Goal: Information Seeking & Learning: Learn about a topic

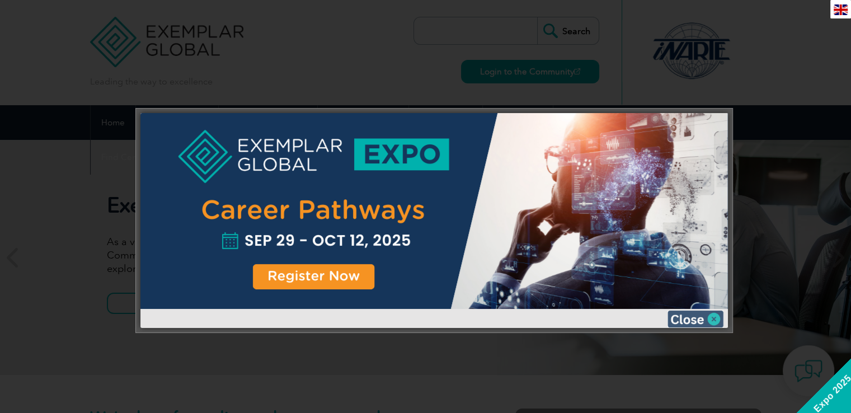
click at [693, 317] on img at bounding box center [695, 318] width 56 height 17
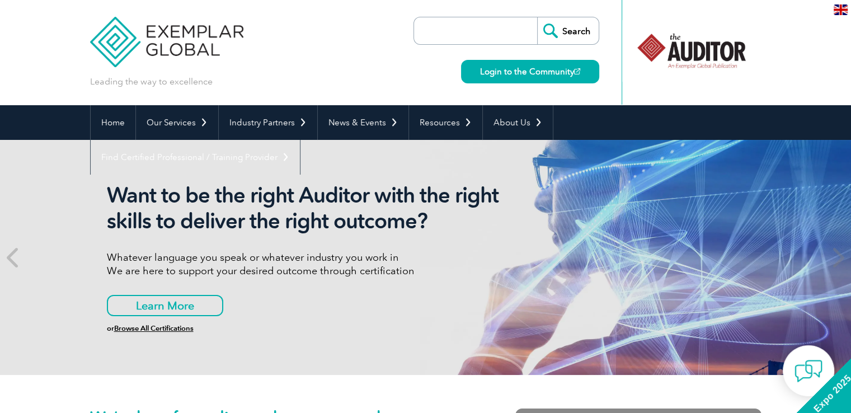
click at [483, 34] on input "search" at bounding box center [478, 30] width 117 height 27
type input "46001"
click at [537, 17] on input "Search" at bounding box center [568, 30] width 62 height 27
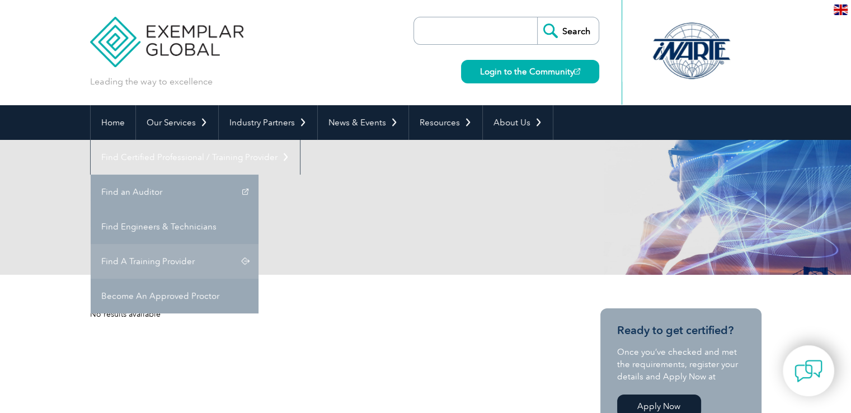
click at [258, 244] on link "Find A Training Provider" at bounding box center [175, 261] width 168 height 35
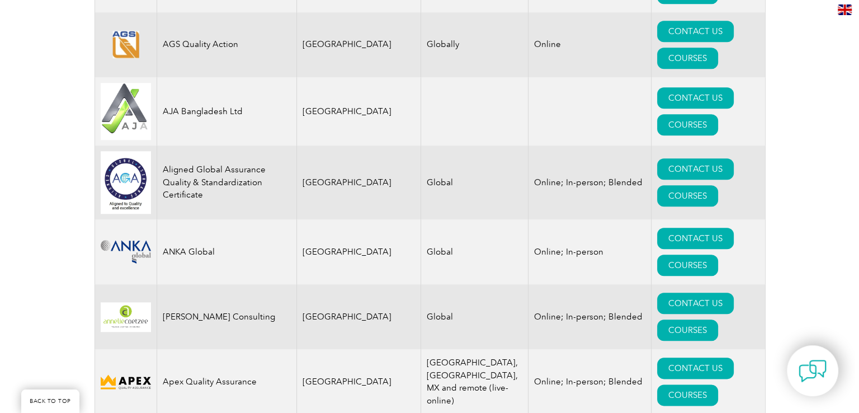
scroll to position [1231, 0]
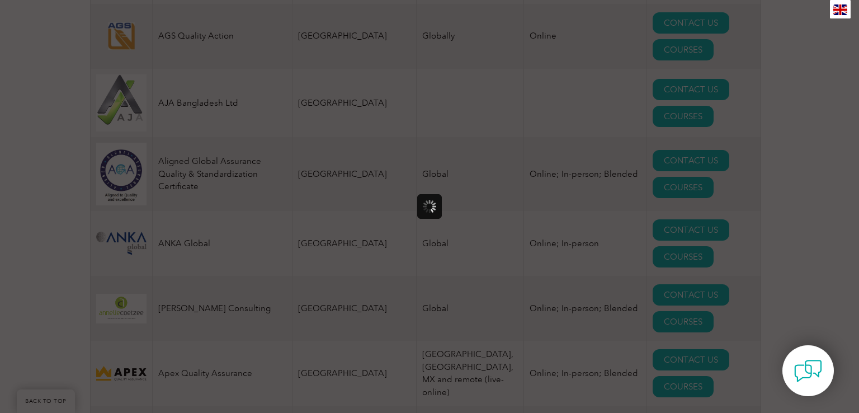
scroll to position [0, 0]
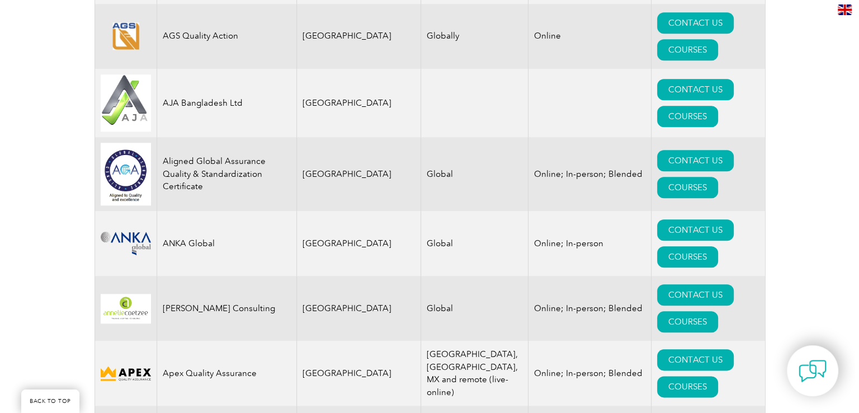
scroll to position [1435, 0]
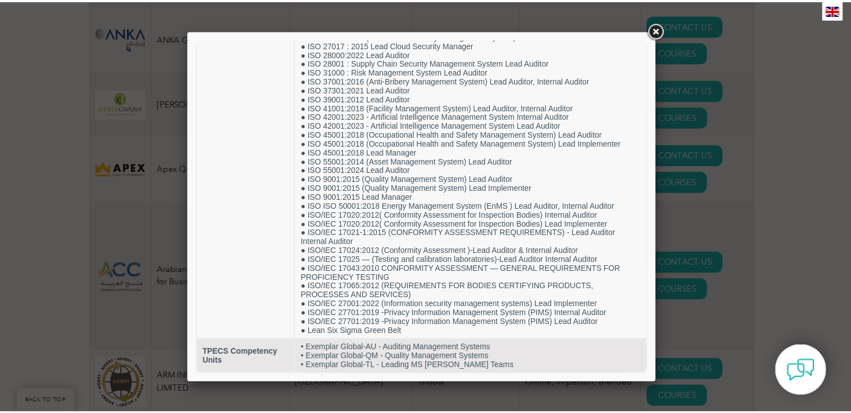
scroll to position [395, 0]
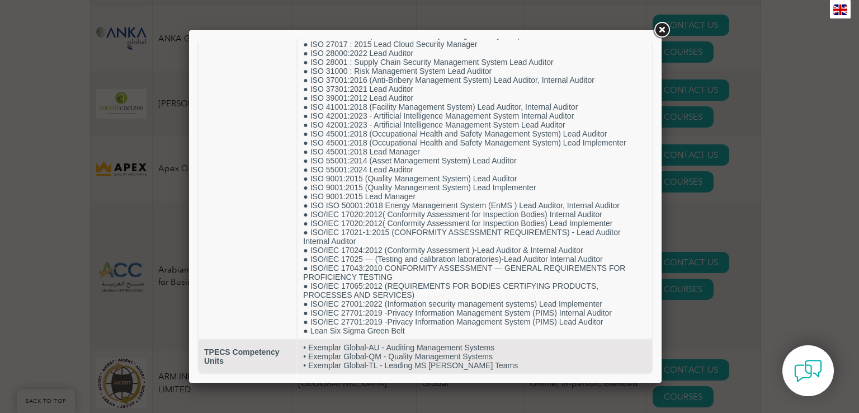
drag, startPoint x: 649, startPoint y: 155, endPoint x: 854, endPoint y: 375, distance: 300.0
click at [662, 29] on link at bounding box center [662, 30] width 20 height 20
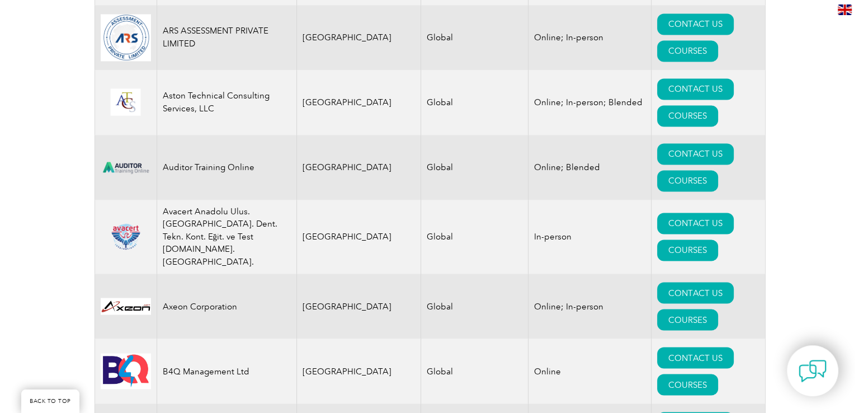
scroll to position [2051, 0]
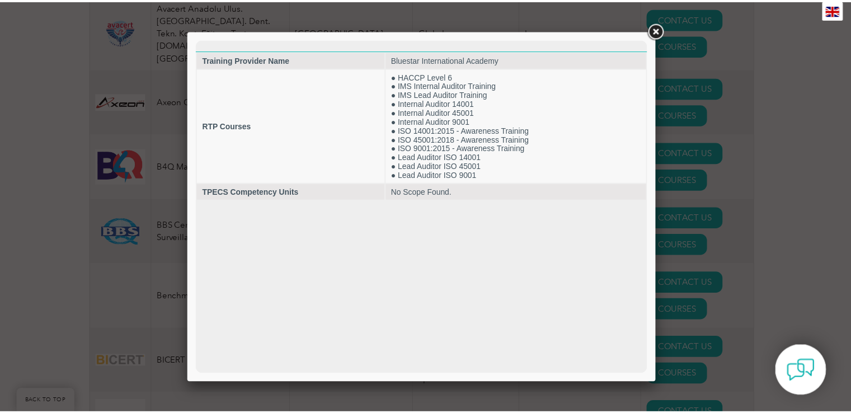
scroll to position [0, 0]
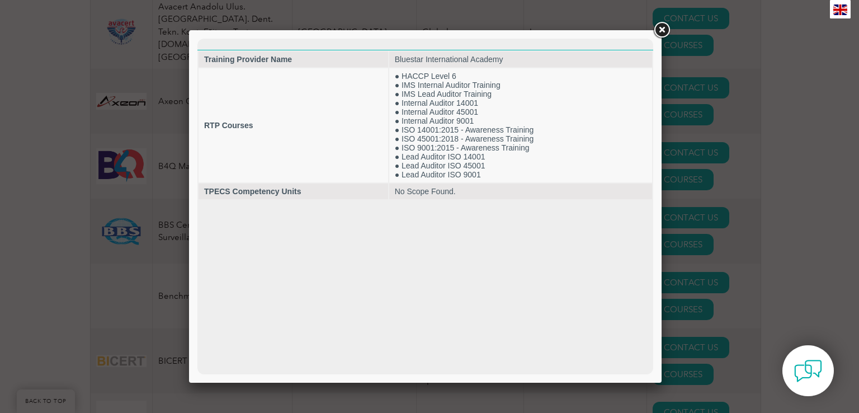
click at [662, 25] on link at bounding box center [662, 30] width 20 height 20
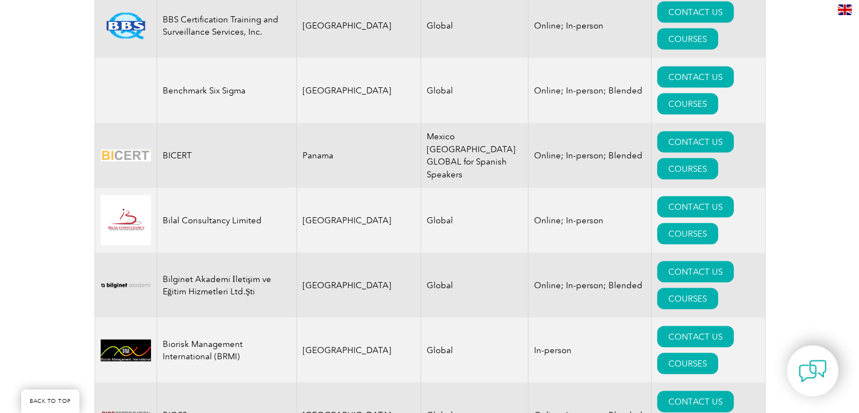
scroll to position [2461, 0]
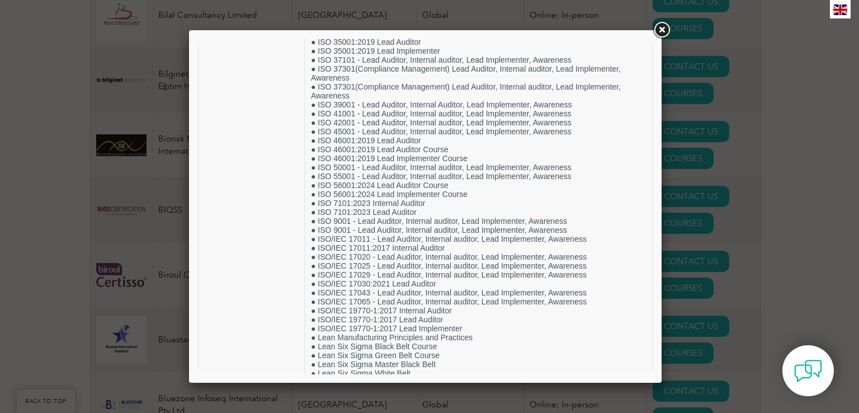
scroll to position [2047, 0]
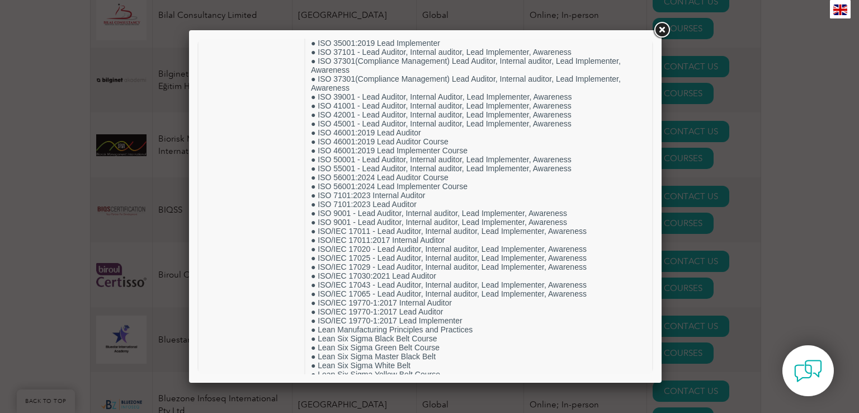
drag, startPoint x: 648, startPoint y: 77, endPoint x: 851, endPoint y: 351, distance: 341.1
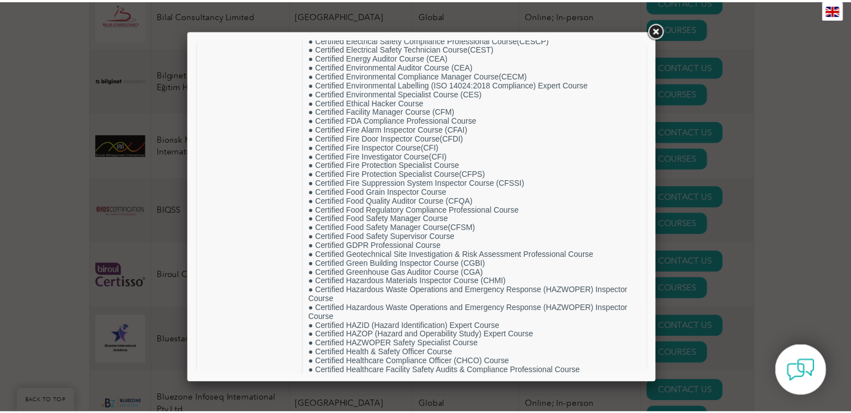
scroll to position [0, 0]
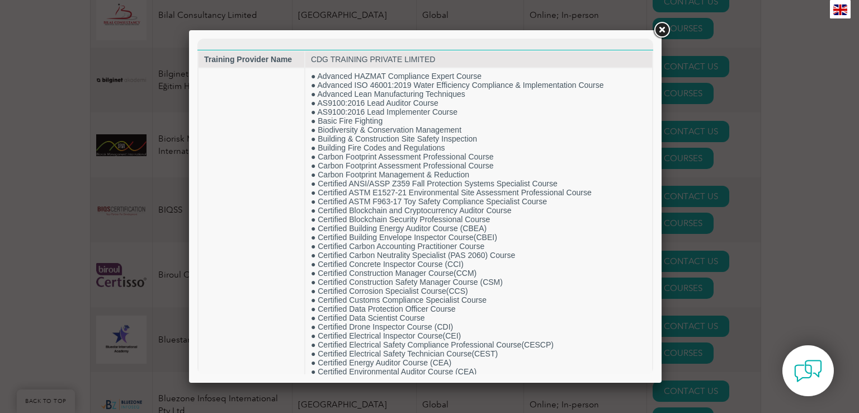
click at [665, 27] on link at bounding box center [662, 30] width 20 height 20
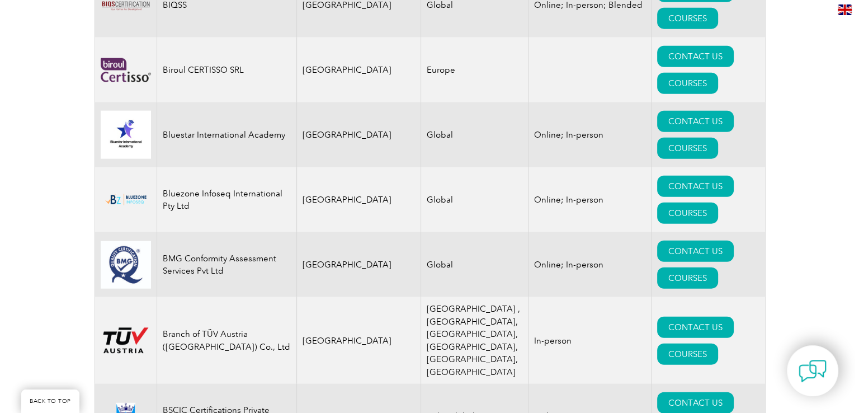
scroll to position [2871, 0]
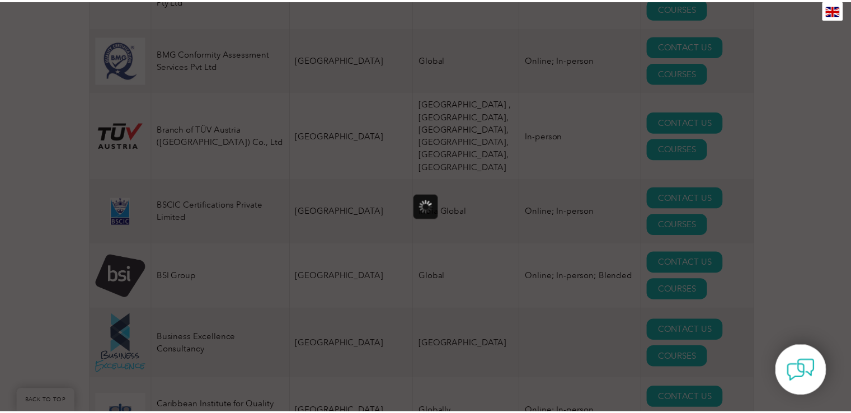
scroll to position [0, 0]
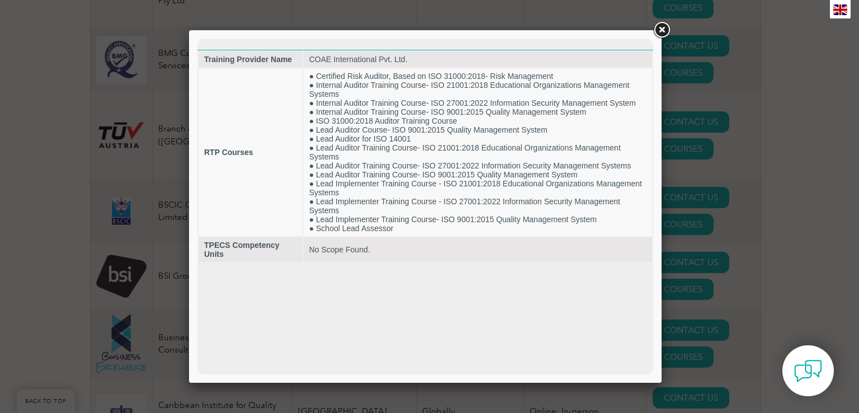
click at [663, 28] on link at bounding box center [662, 30] width 20 height 20
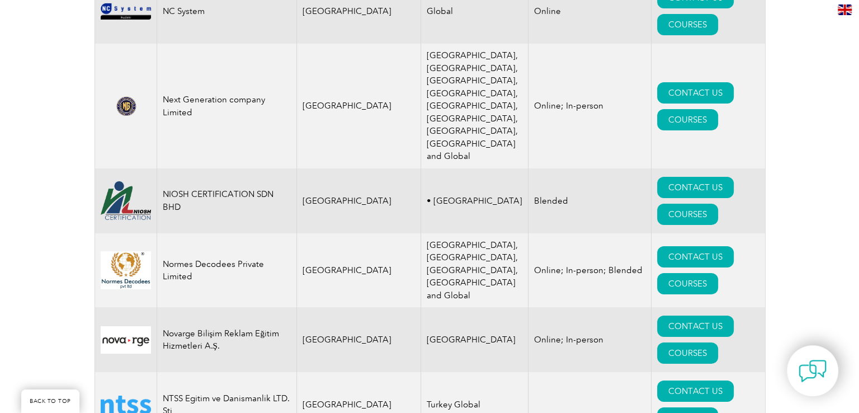
scroll to position [12510, 0]
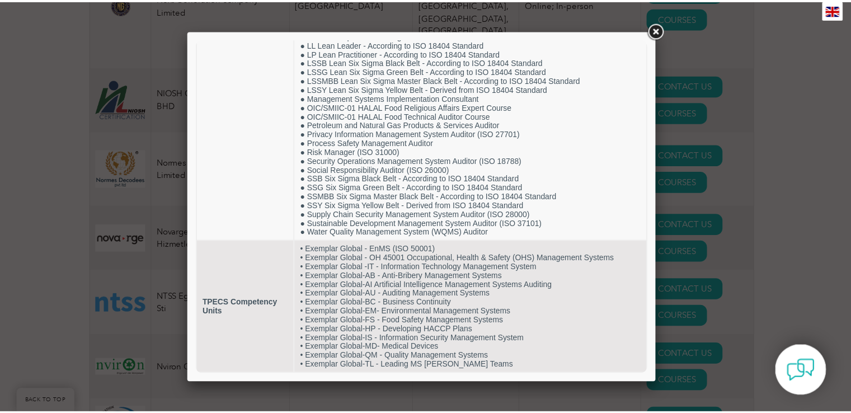
scroll to position [921, 0]
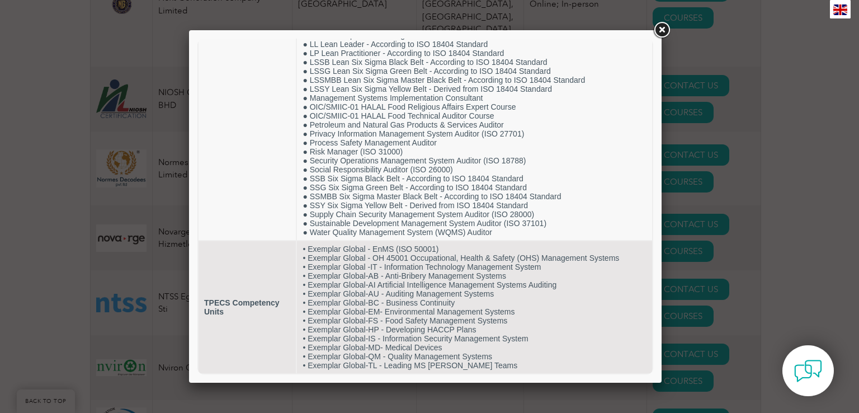
click at [663, 31] on link at bounding box center [662, 30] width 20 height 20
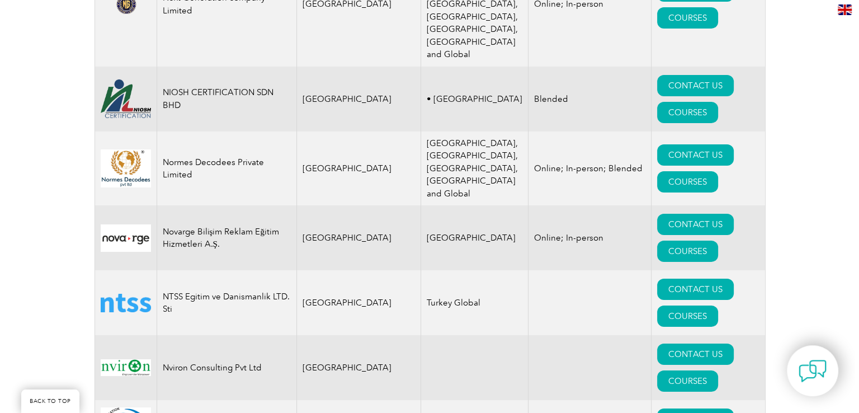
scroll to position [12716, 0]
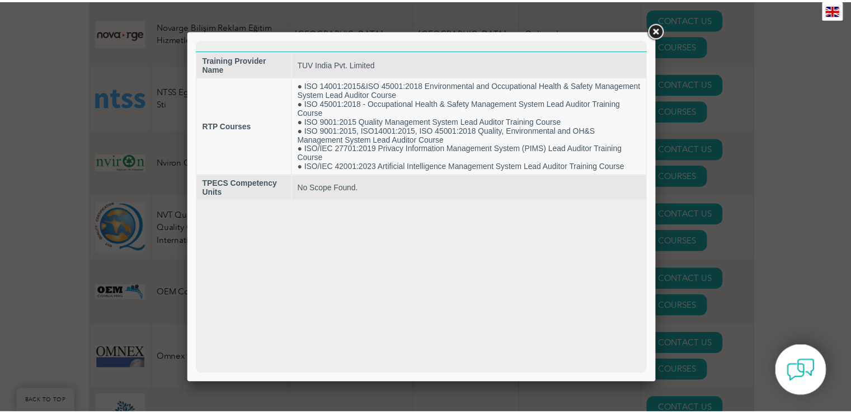
scroll to position [0, 0]
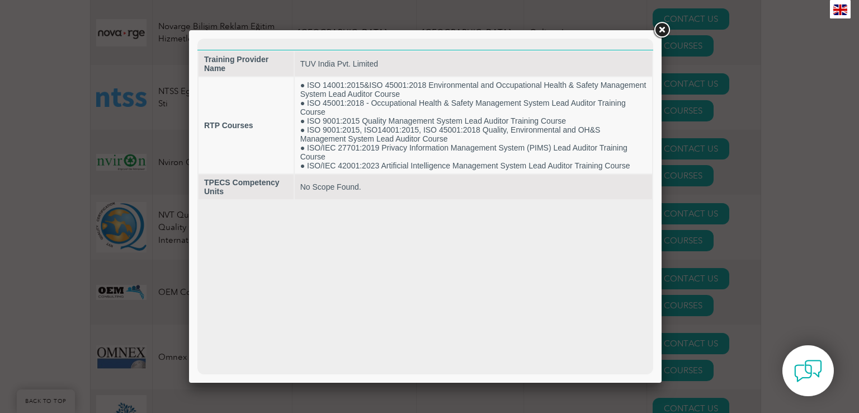
click at [664, 29] on link at bounding box center [662, 30] width 20 height 20
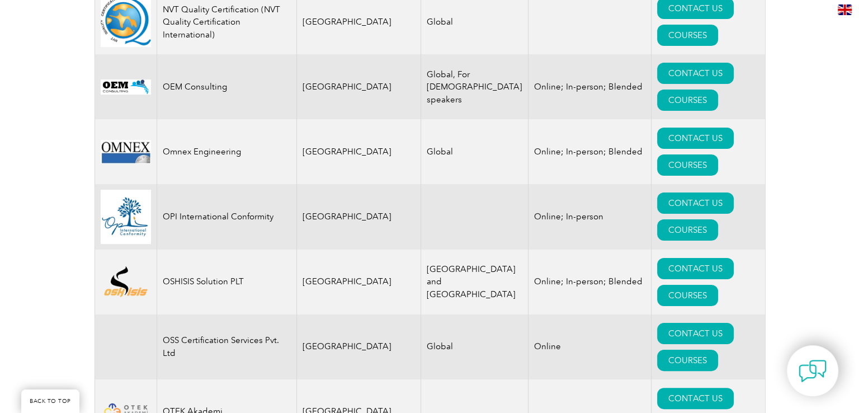
scroll to position [13126, 0]
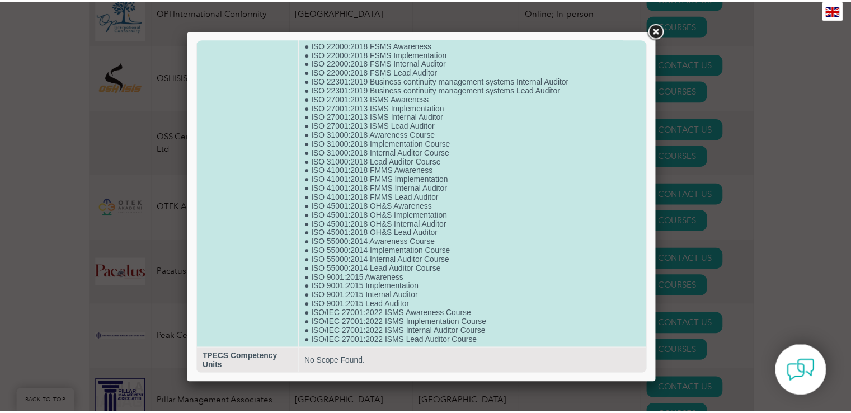
scroll to position [0, 0]
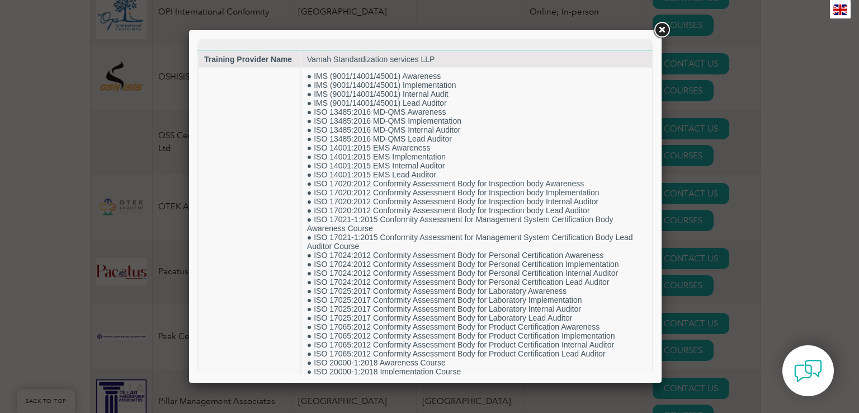
click at [662, 27] on link at bounding box center [662, 30] width 20 height 20
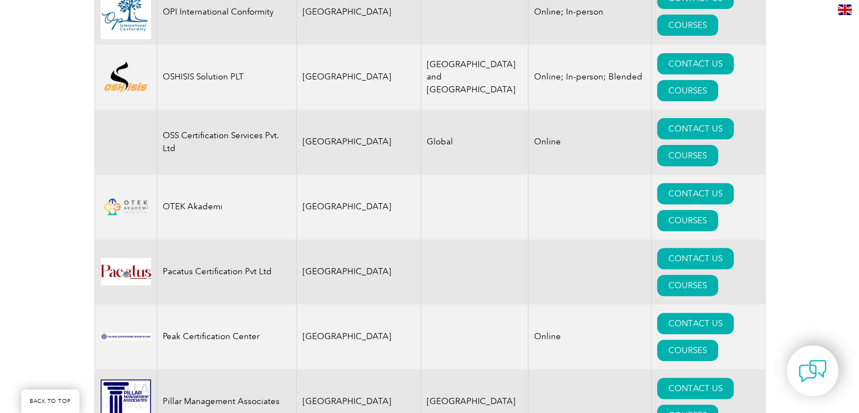
scroll to position [13331, 0]
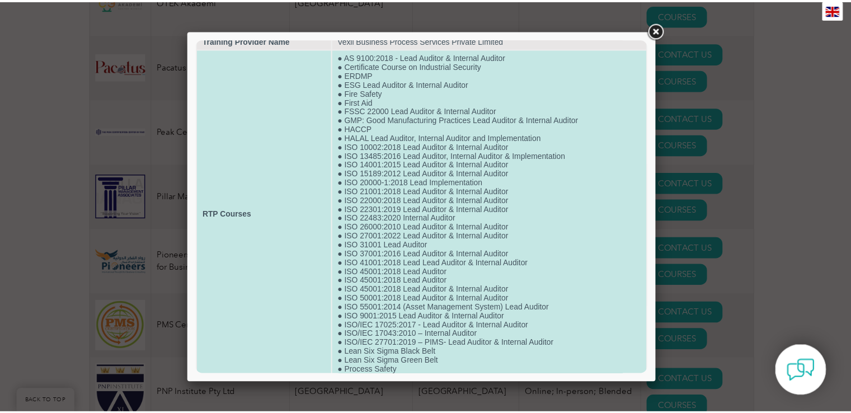
scroll to position [0, 0]
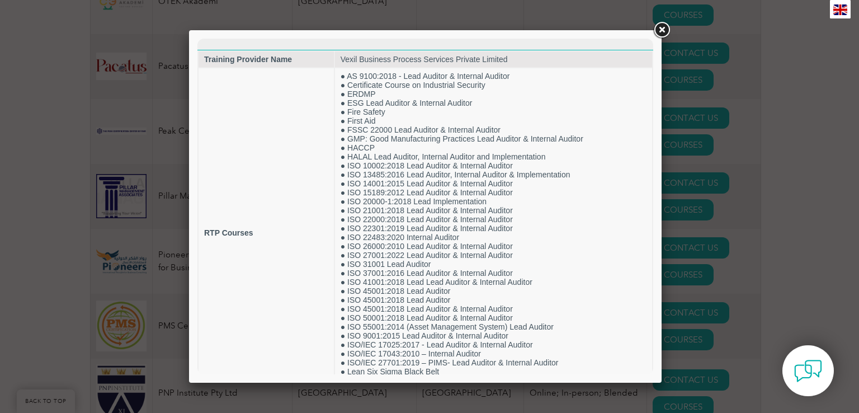
click at [660, 29] on link at bounding box center [662, 30] width 20 height 20
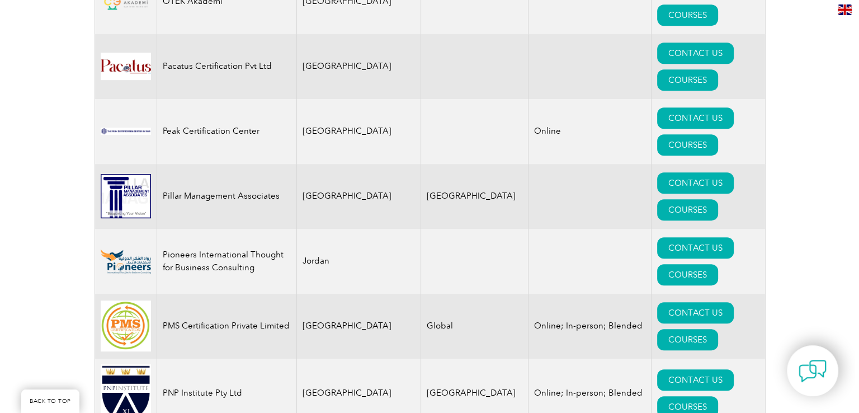
scroll to position [13536, 0]
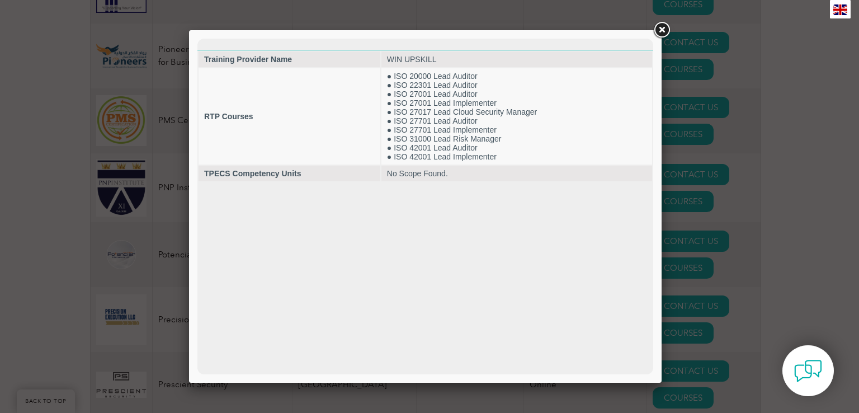
scroll to position [0, 0]
click at [659, 29] on link at bounding box center [662, 30] width 20 height 20
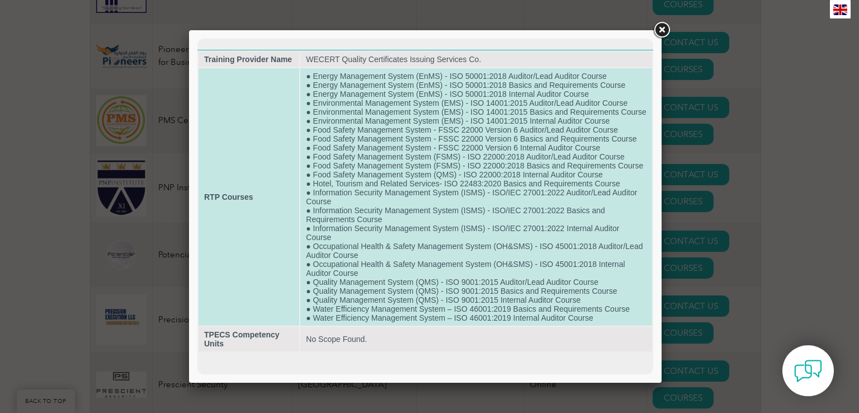
scroll to position [10, 0]
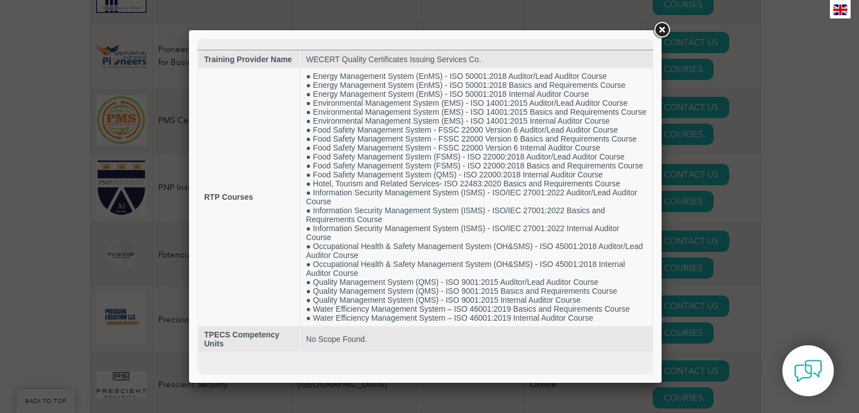
click at [660, 26] on link at bounding box center [662, 30] width 20 height 20
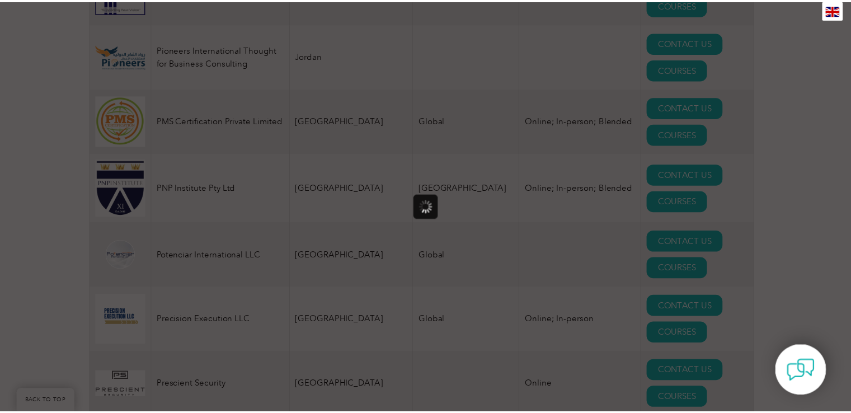
scroll to position [0, 0]
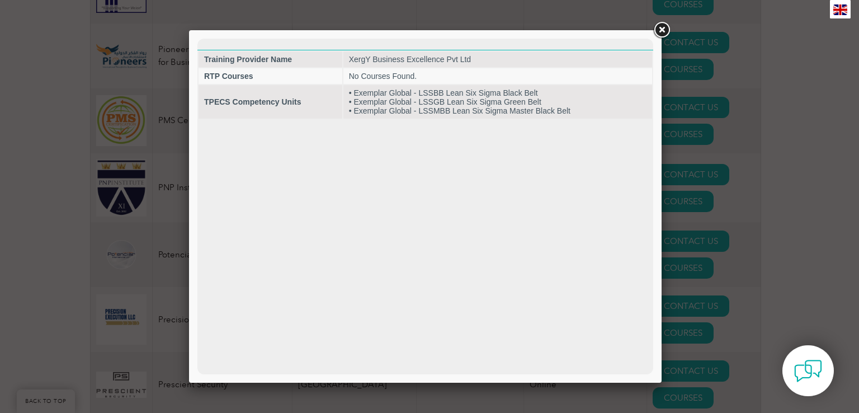
click at [661, 26] on link at bounding box center [662, 30] width 20 height 20
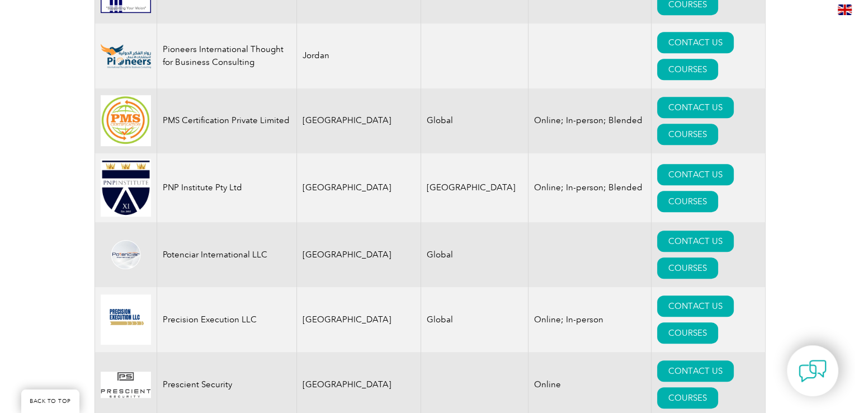
scroll to position [13331, 0]
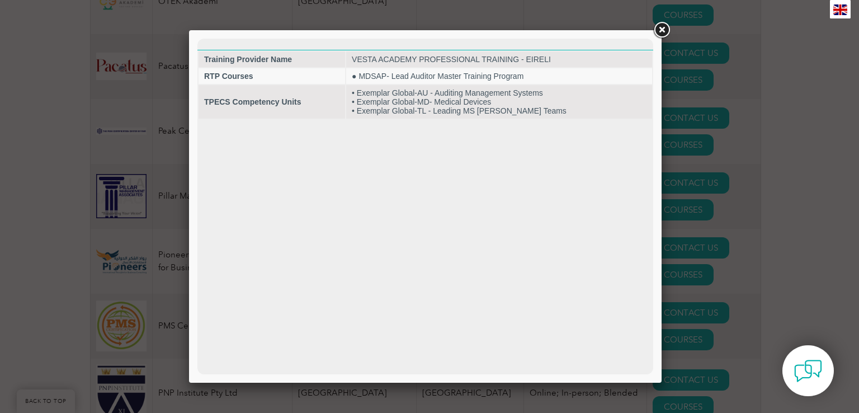
scroll to position [0, 0]
click at [659, 28] on link at bounding box center [662, 30] width 20 height 20
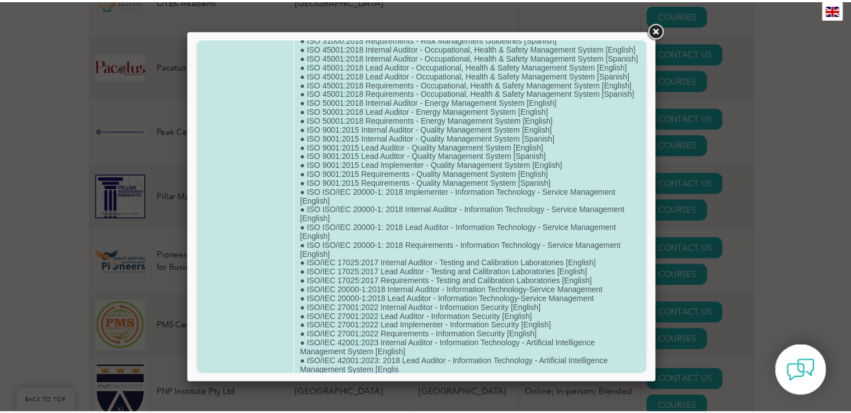
scroll to position [342, 0]
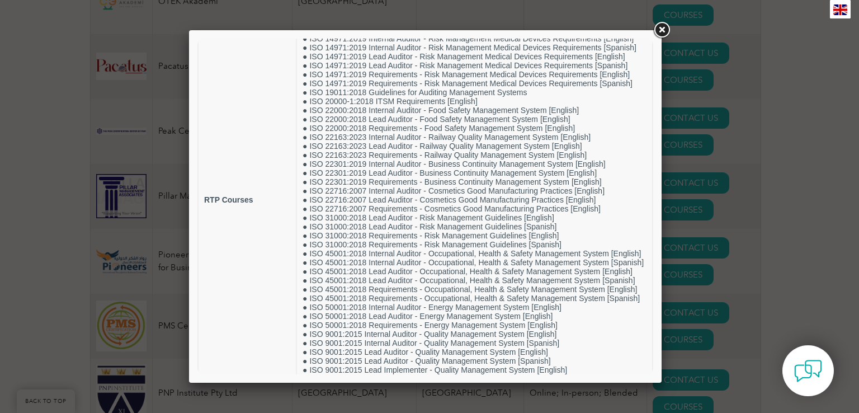
click at [662, 28] on link at bounding box center [662, 30] width 20 height 20
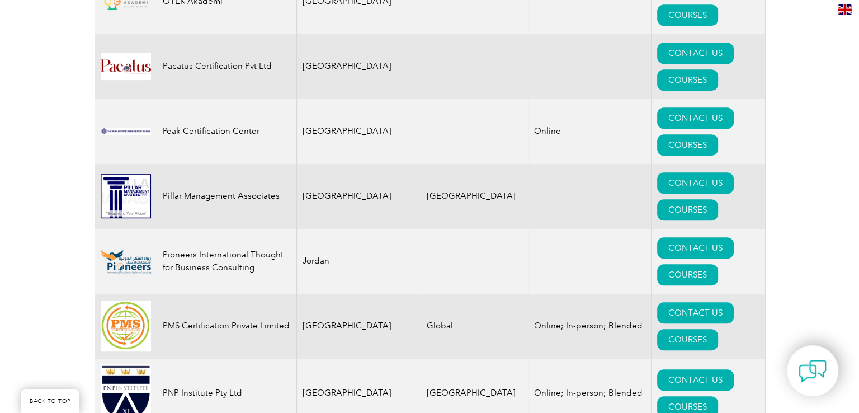
scroll to position [13126, 0]
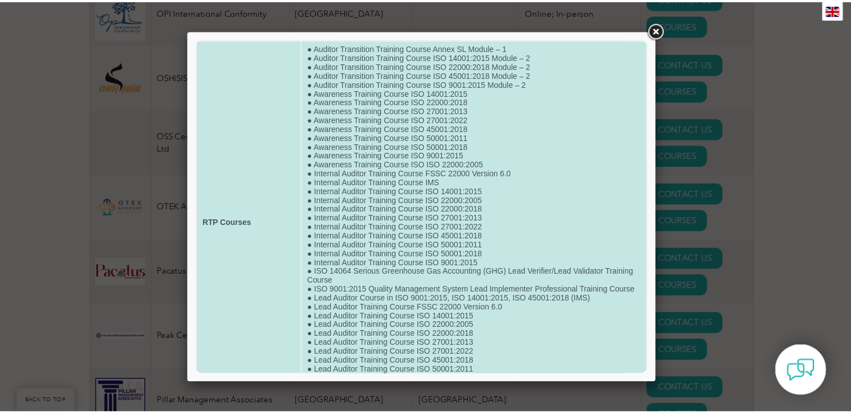
scroll to position [0, 0]
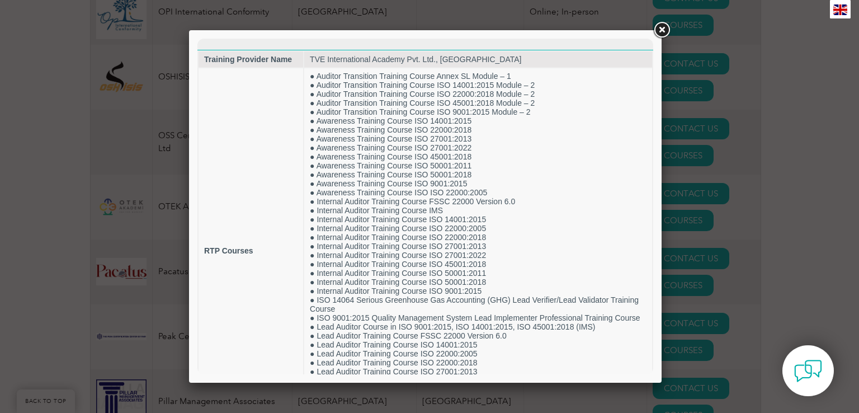
click at [663, 27] on link at bounding box center [662, 30] width 20 height 20
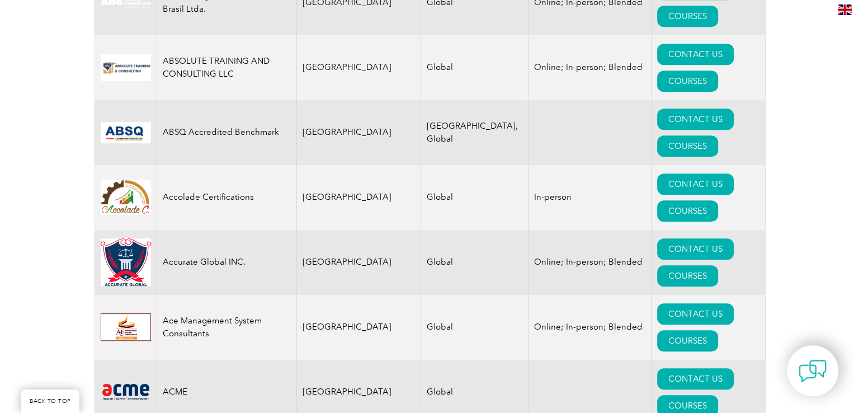
scroll to position [820, 0]
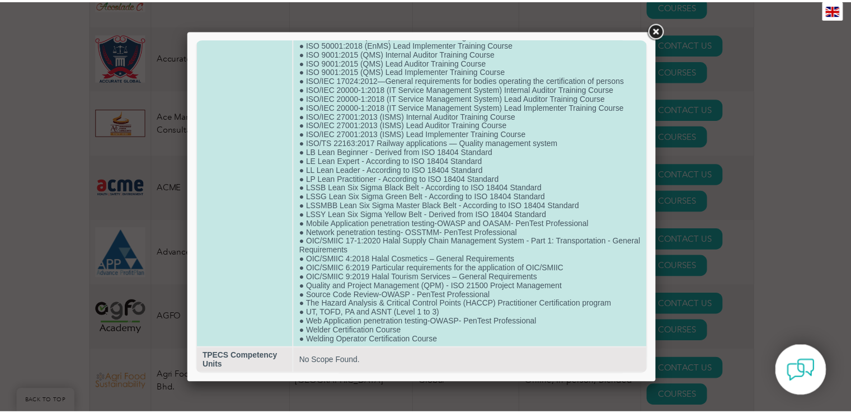
scroll to position [547, 0]
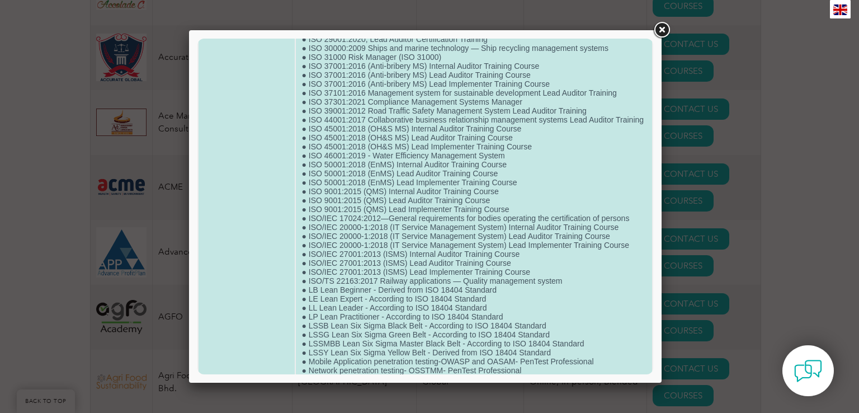
click at [408, 204] on td "● • OIC/SMIIC 1:2019 General Requirements for Halal Food ● API Q1 Certification…" at bounding box center [474, 7] width 356 height 955
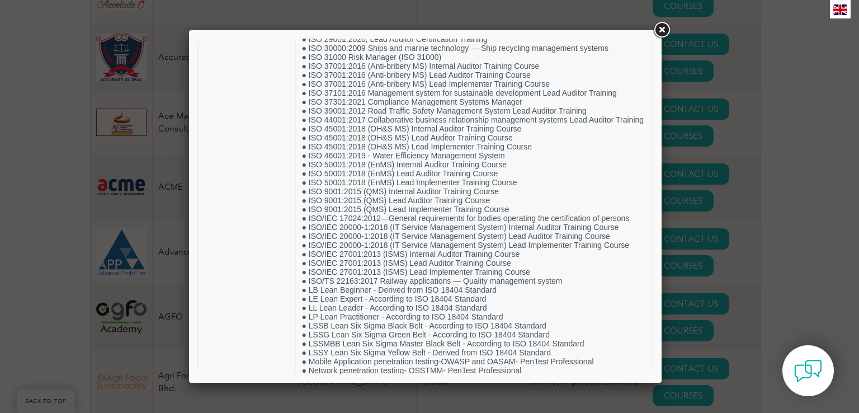
click at [665, 29] on link at bounding box center [662, 30] width 20 height 20
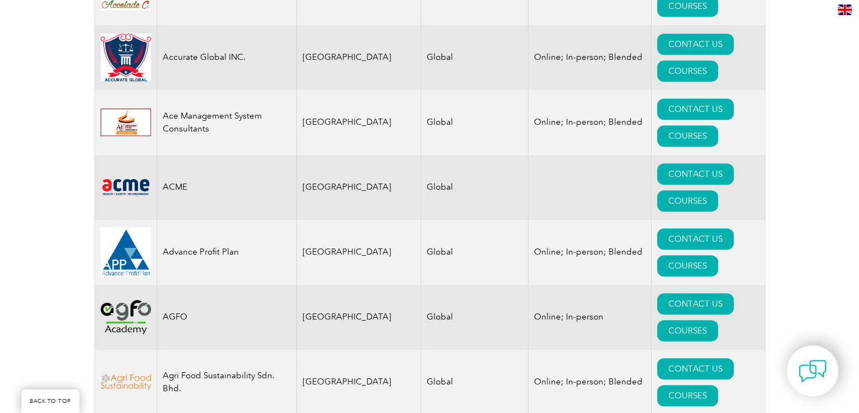
scroll to position [1025, 0]
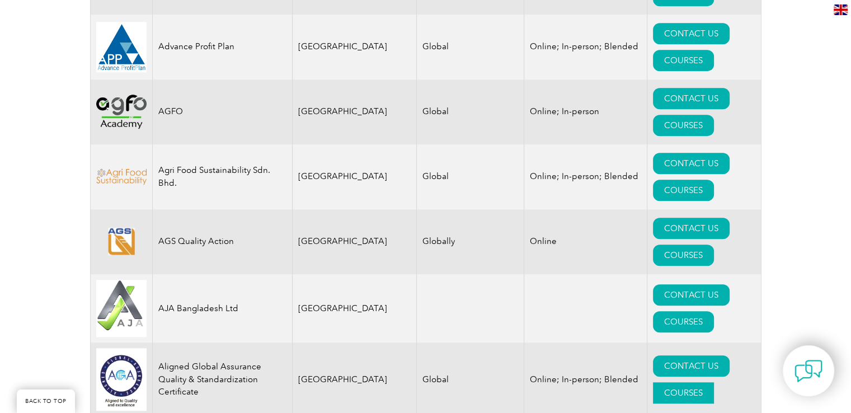
click at [706, 382] on link "COURSES" at bounding box center [683, 392] width 61 height 21
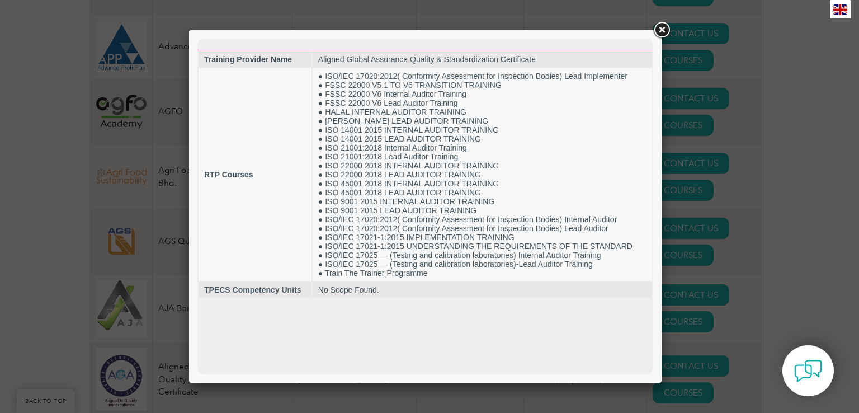
scroll to position [0, 0]
click at [658, 27] on link at bounding box center [662, 30] width 20 height 20
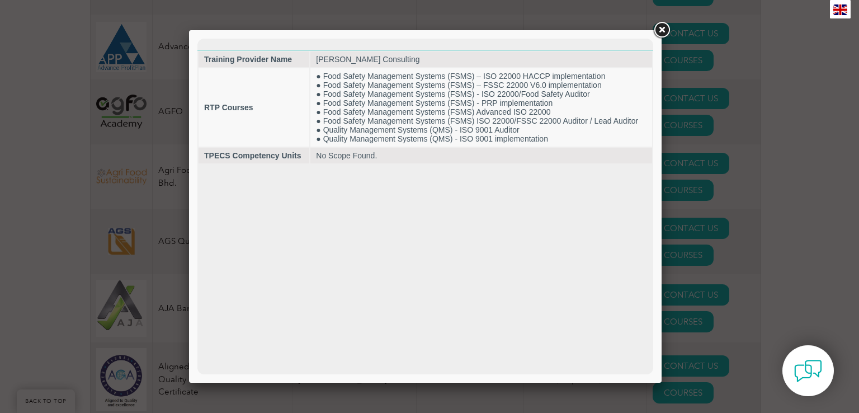
click at [659, 29] on link at bounding box center [662, 30] width 20 height 20
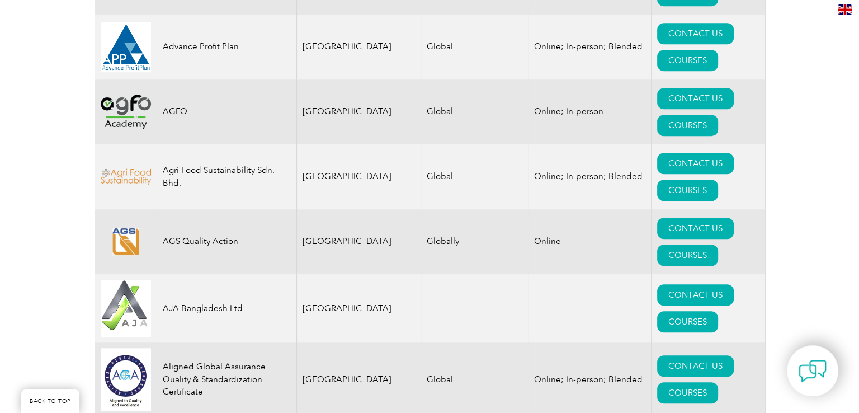
scroll to position [1231, 0]
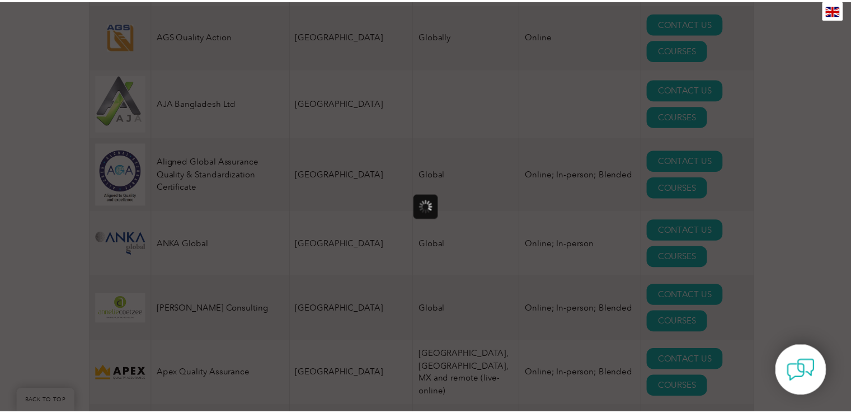
scroll to position [0, 0]
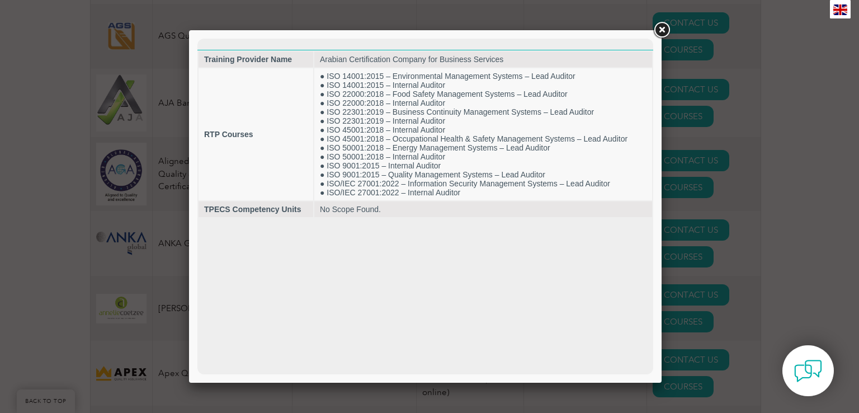
click at [661, 29] on link at bounding box center [662, 30] width 20 height 20
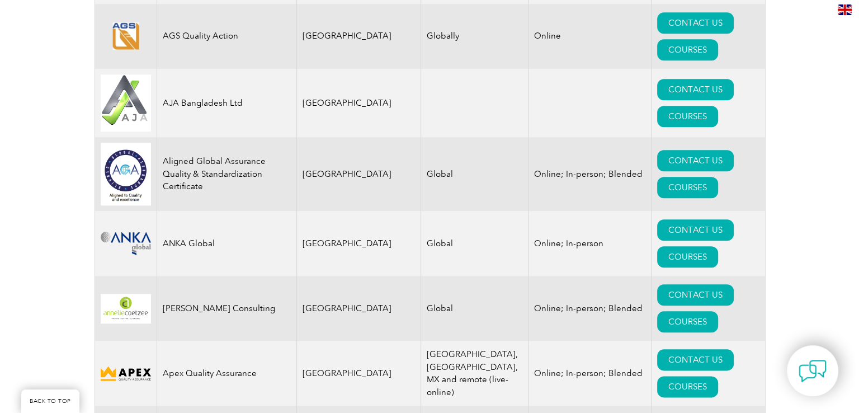
scroll to position [1435, 0]
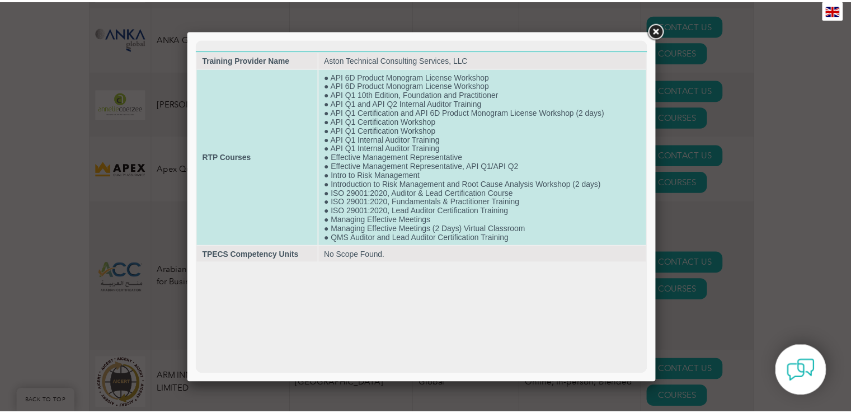
scroll to position [0, 0]
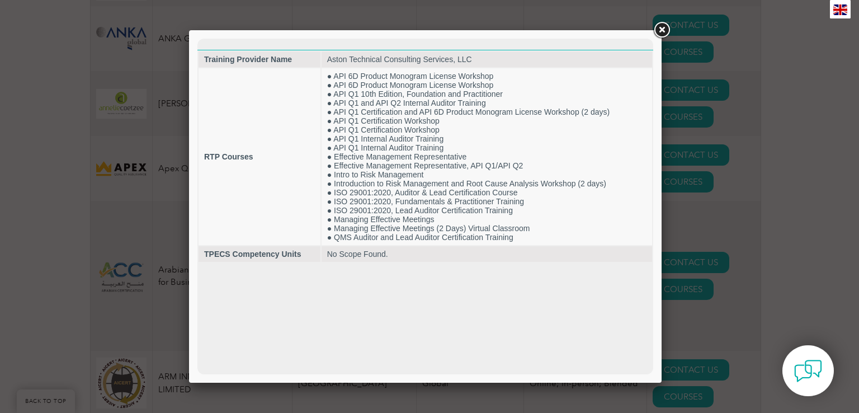
click at [665, 29] on link at bounding box center [662, 30] width 20 height 20
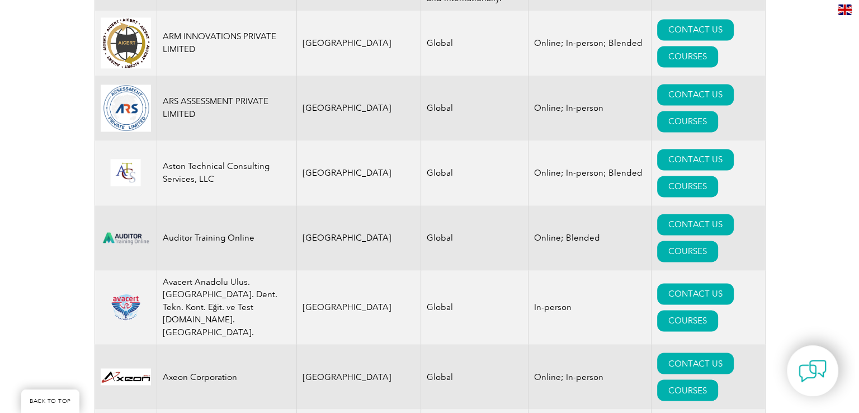
scroll to position [1846, 0]
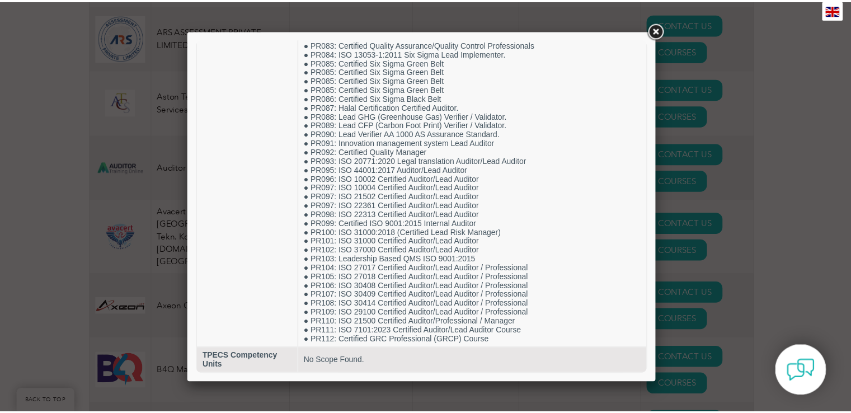
scroll to position [874, 0]
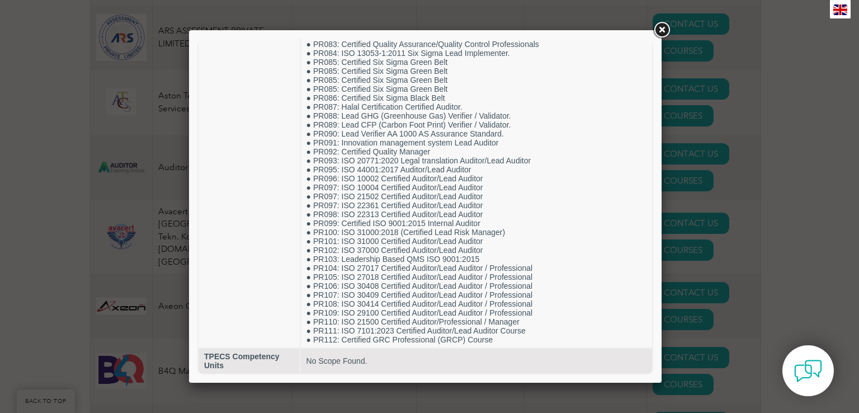
drag, startPoint x: 648, startPoint y: 119, endPoint x: 898, endPoint y: 395, distance: 371.9
click at [665, 30] on link at bounding box center [662, 30] width 20 height 20
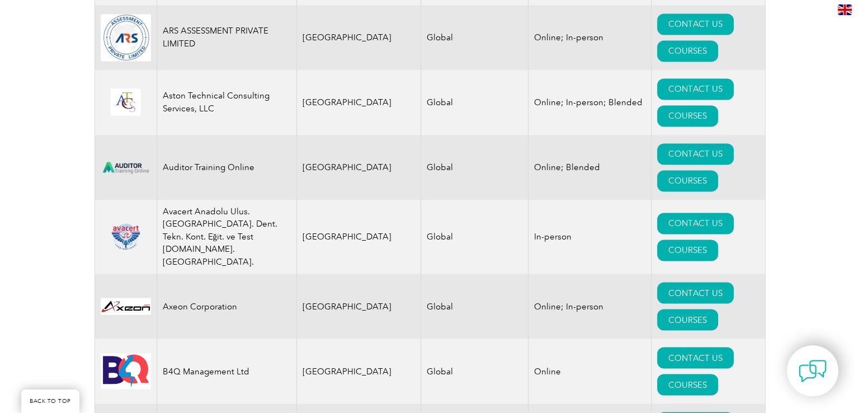
scroll to position [2051, 0]
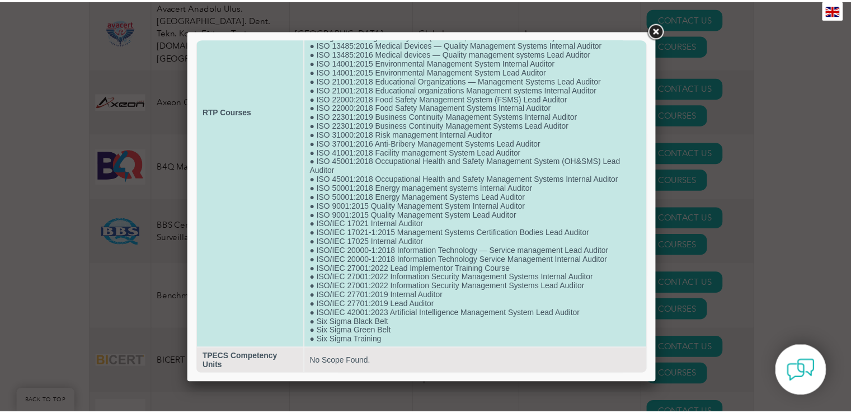
scroll to position [0, 0]
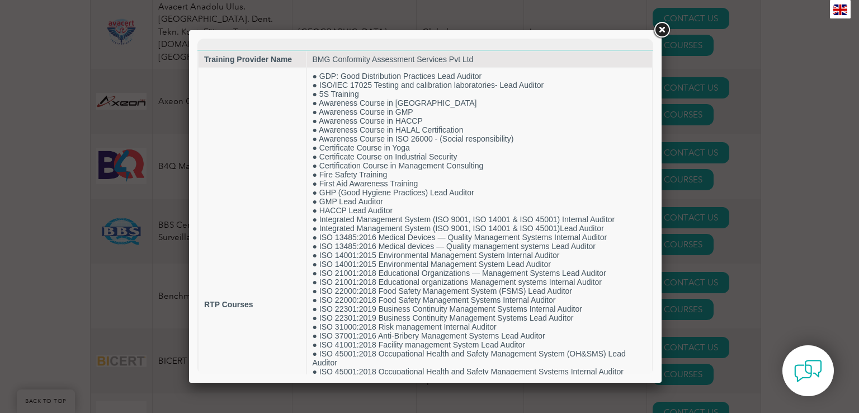
click at [661, 24] on link at bounding box center [662, 30] width 20 height 20
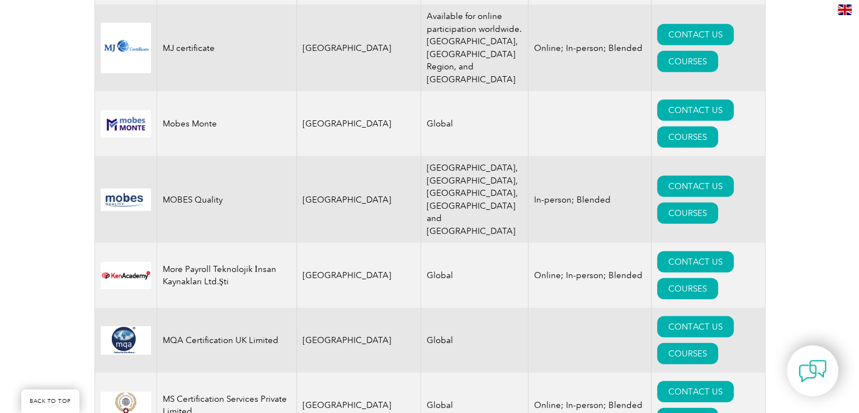
scroll to position [11485, 0]
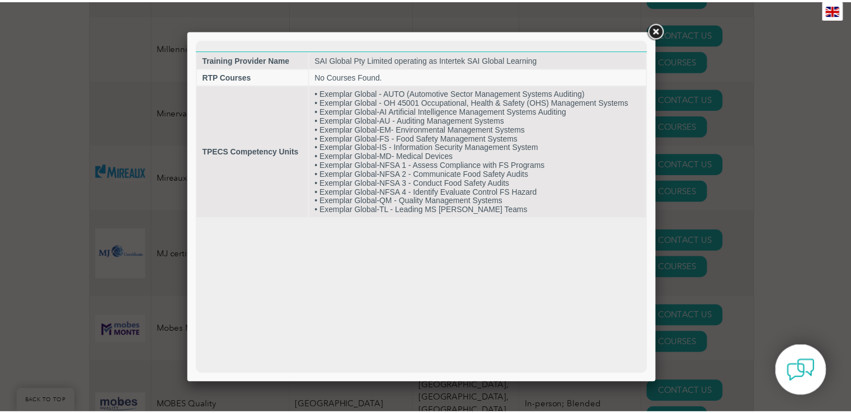
scroll to position [0, 0]
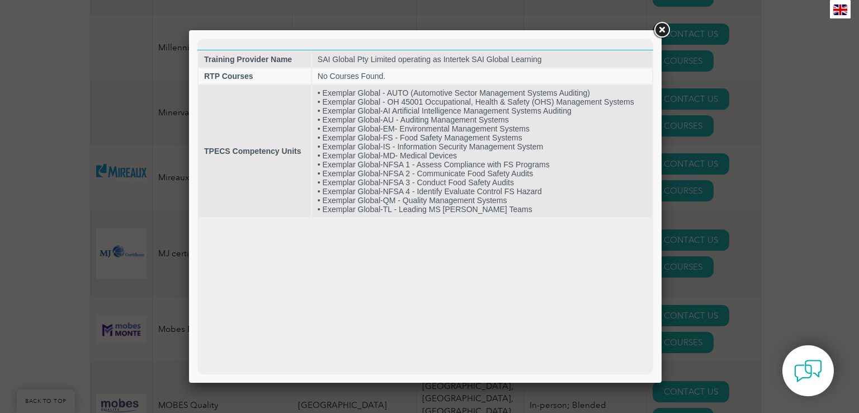
click at [659, 25] on link at bounding box center [662, 30] width 20 height 20
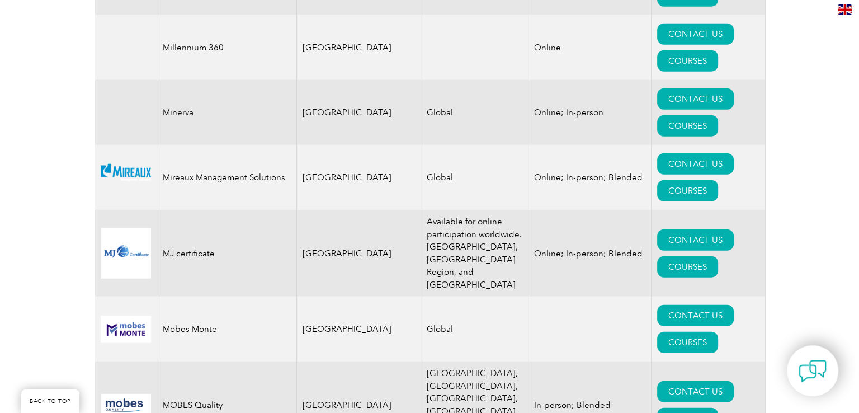
scroll to position [11280, 0]
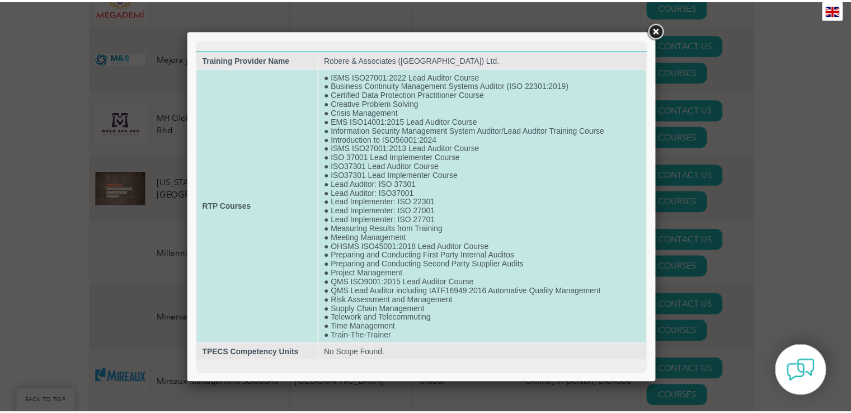
scroll to position [0, 0]
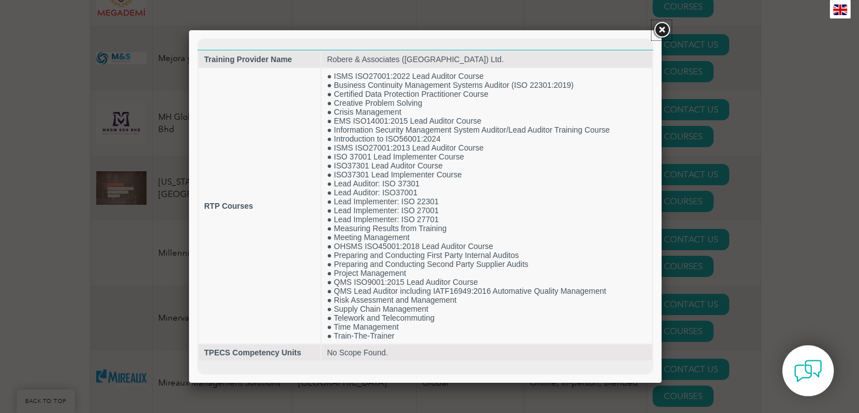
click at [658, 28] on link at bounding box center [662, 30] width 20 height 20
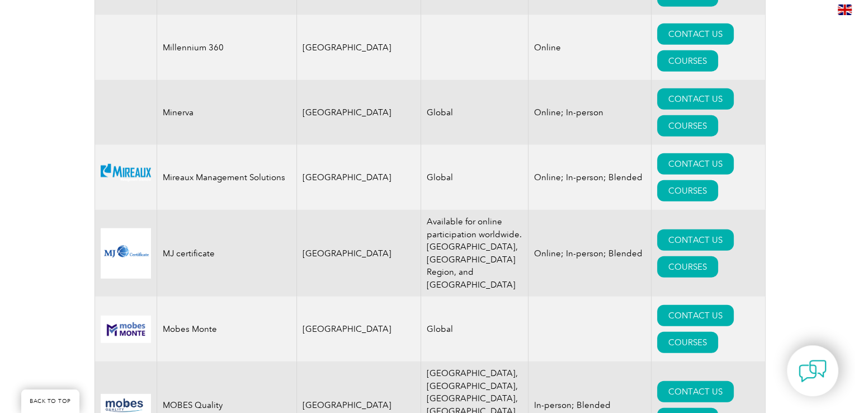
scroll to position [11280, 0]
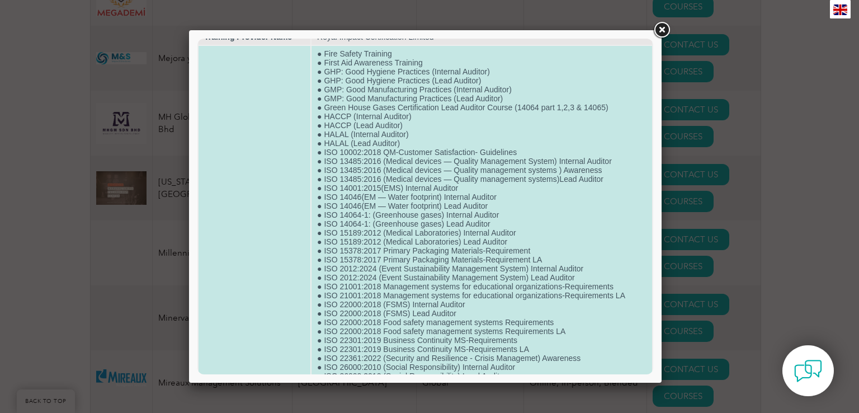
scroll to position [0, 0]
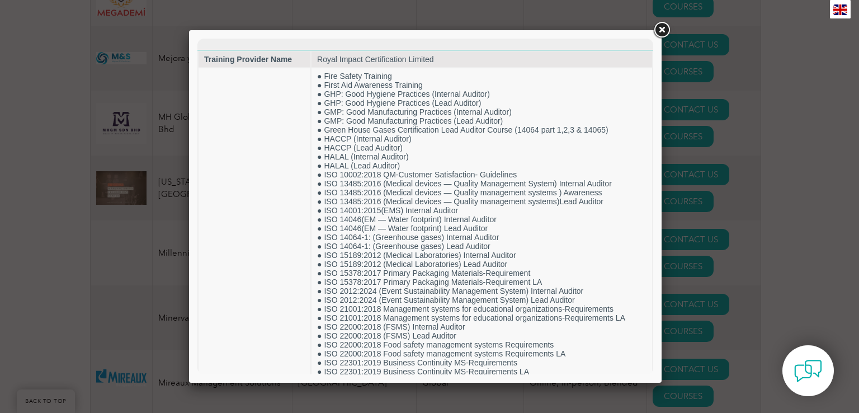
click at [665, 26] on link at bounding box center [662, 30] width 20 height 20
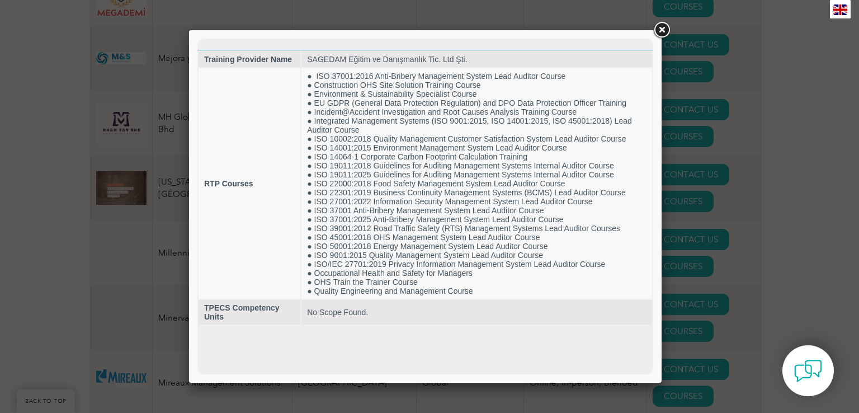
click at [658, 30] on link at bounding box center [662, 30] width 20 height 20
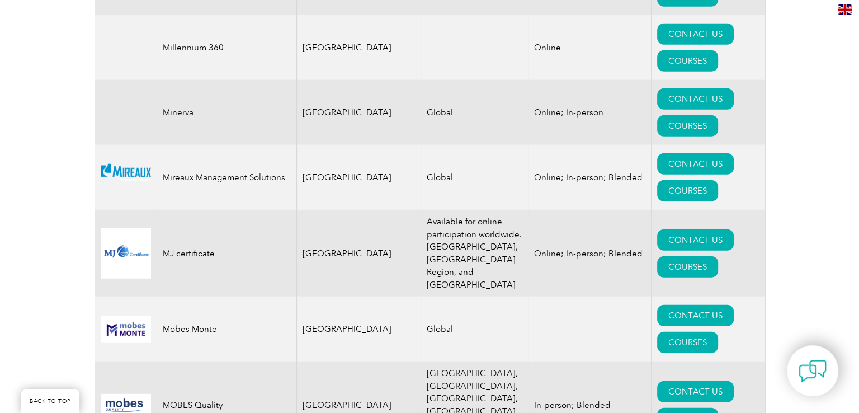
scroll to position [11690, 0]
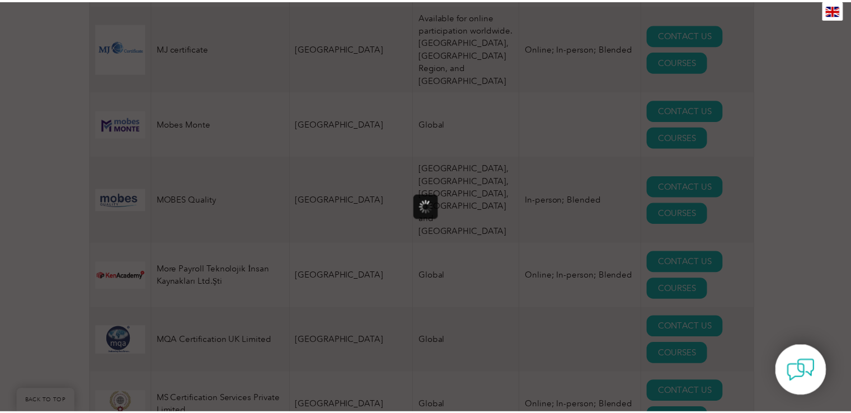
scroll to position [0, 0]
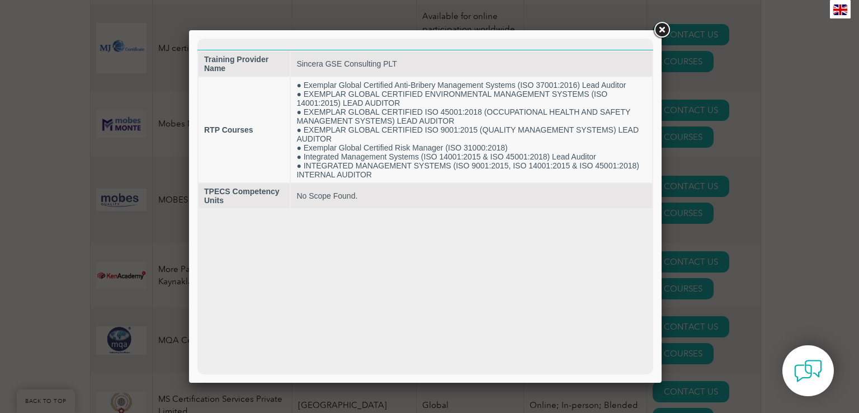
click at [657, 27] on link at bounding box center [662, 30] width 20 height 20
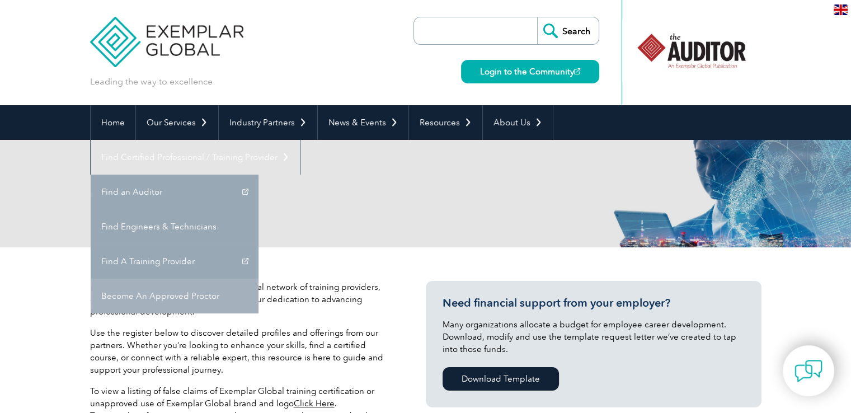
click at [258, 279] on link "Become An Approved Proctor" at bounding box center [175, 296] width 168 height 35
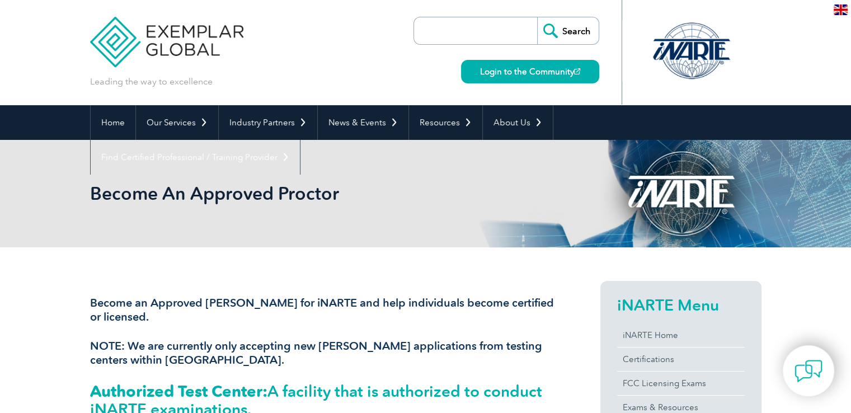
click at [488, 27] on input "search" at bounding box center [478, 30] width 117 height 27
type input "46001"
click at [537, 17] on input "Search" at bounding box center [568, 30] width 62 height 27
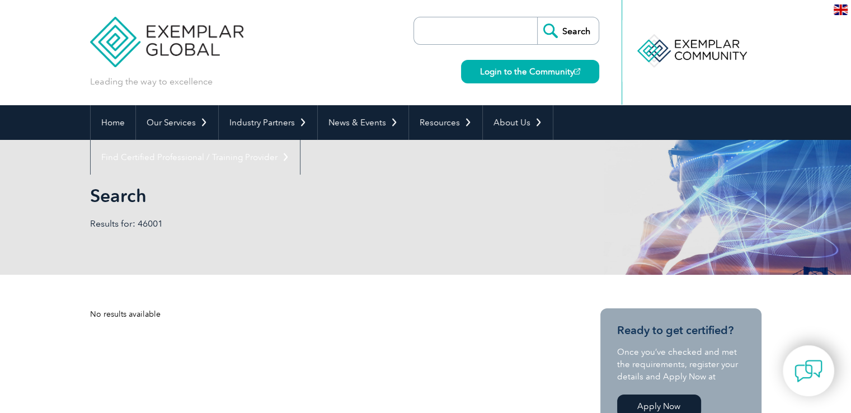
click at [473, 35] on input "search" at bounding box center [478, 30] width 117 height 27
type input "iso 46001"
click at [537, 17] on input "Search" at bounding box center [568, 30] width 62 height 27
click at [670, 62] on div at bounding box center [690, 51] width 111 height 62
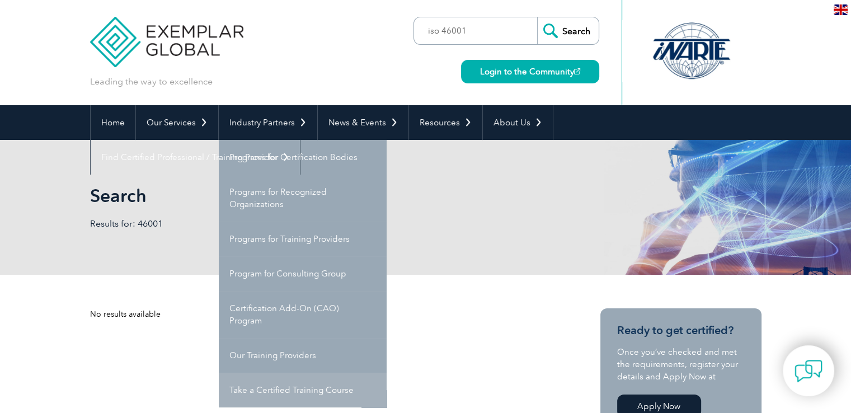
click at [275, 390] on link "Take a Certified Training Course" at bounding box center [303, 390] width 168 height 35
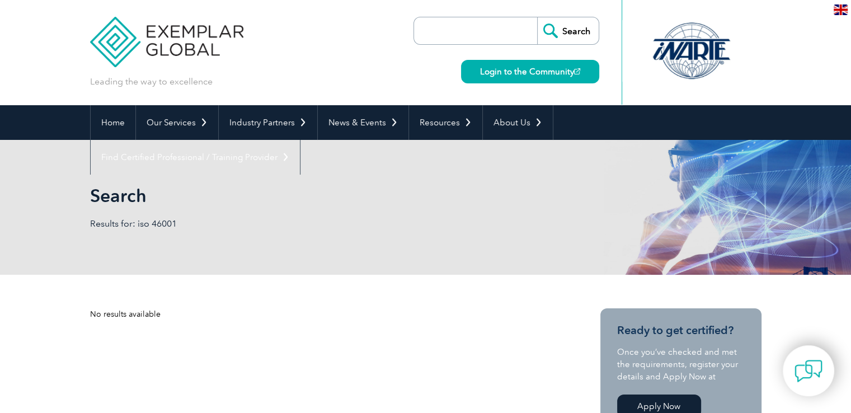
click at [477, 32] on input "search" at bounding box center [478, 30] width 117 height 27
click at [289, 61] on div "Leading the way to excellence Search" at bounding box center [425, 52] width 671 height 105
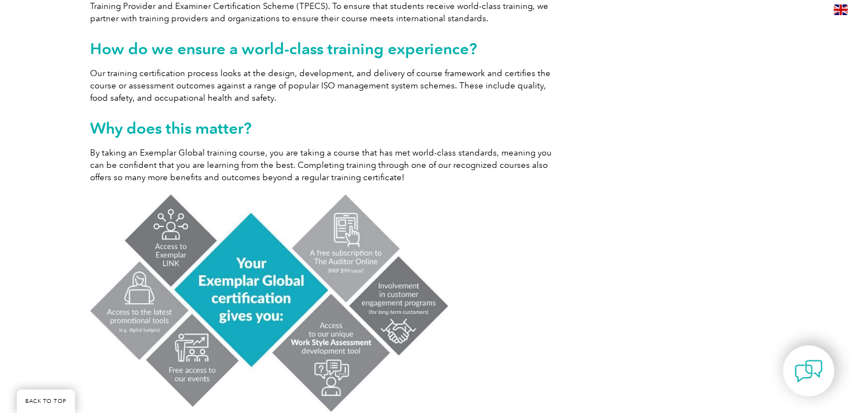
scroll to position [155, 0]
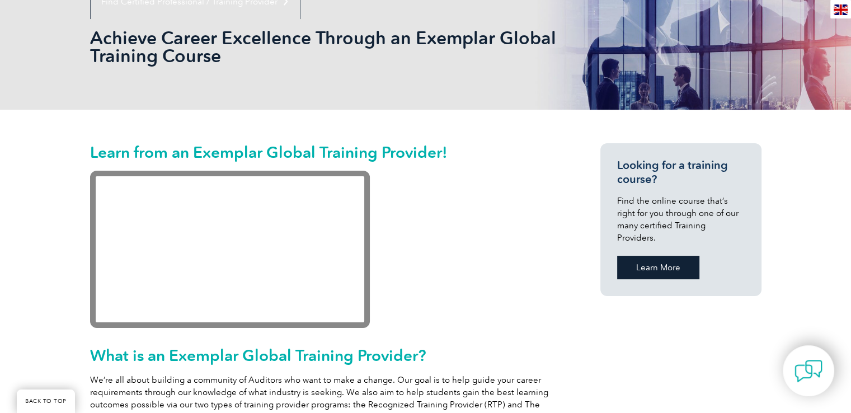
click at [670, 256] on link "Learn More" at bounding box center [658, 267] width 82 height 23
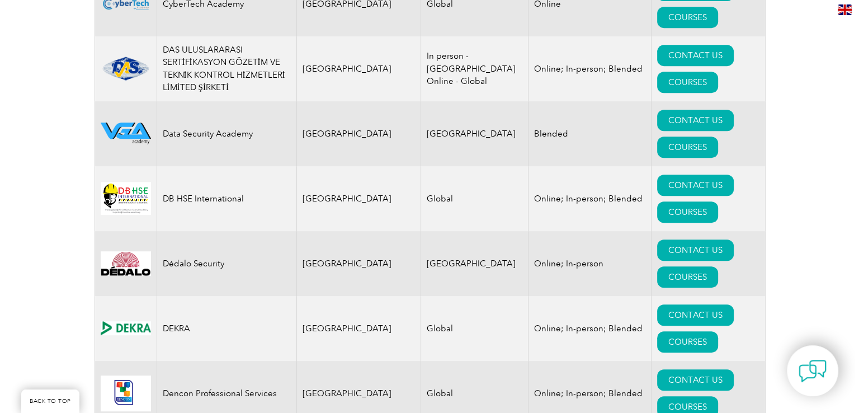
scroll to position [4796, 0]
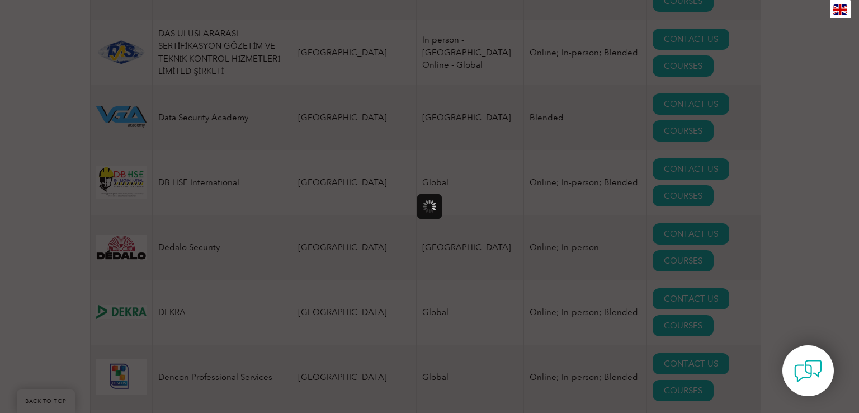
scroll to position [0, 0]
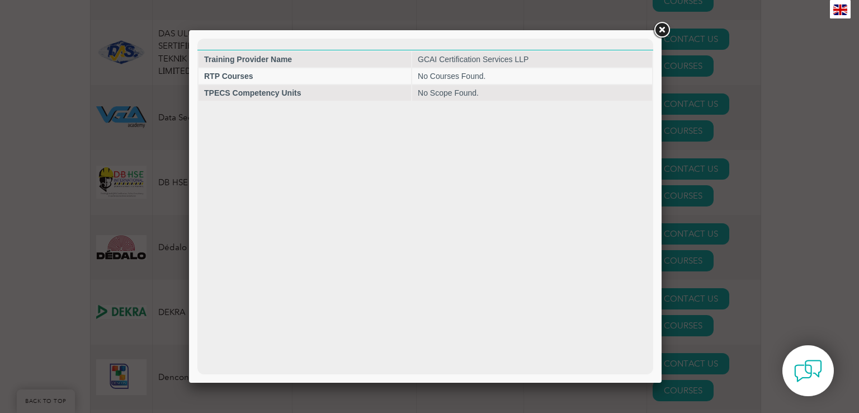
click at [663, 27] on link at bounding box center [662, 30] width 20 height 20
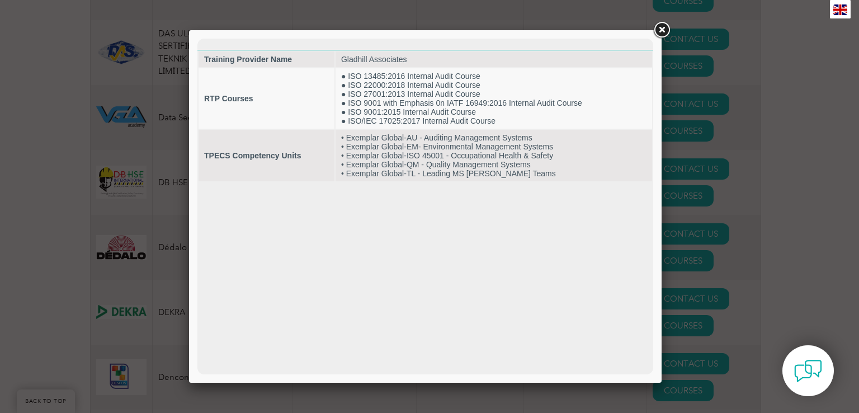
click at [661, 31] on link at bounding box center [662, 30] width 20 height 20
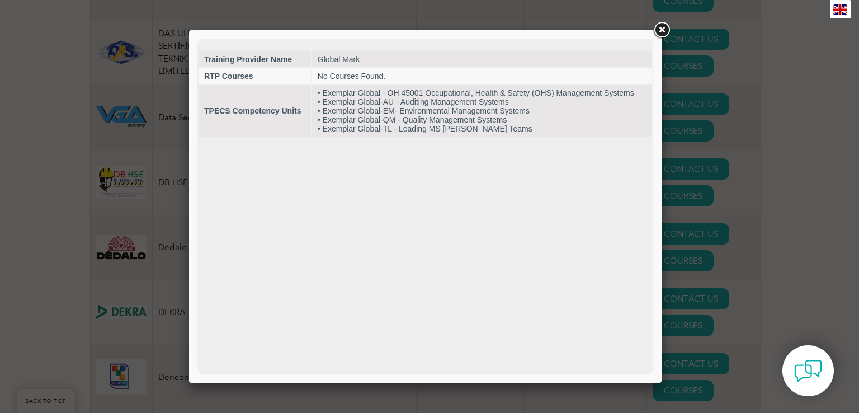
click at [663, 27] on link at bounding box center [662, 30] width 20 height 20
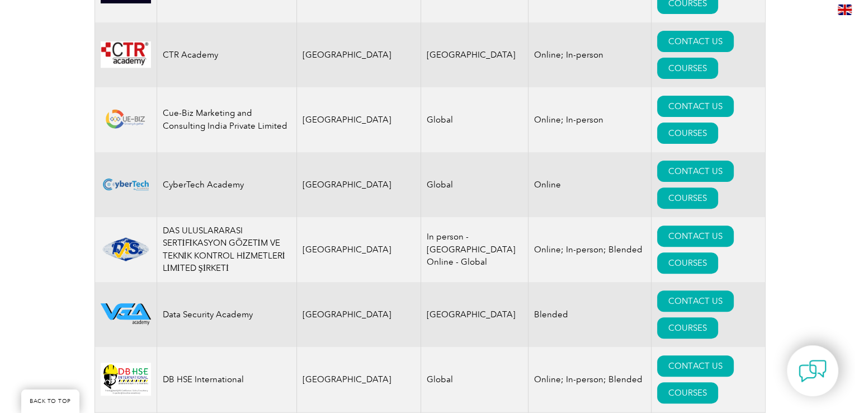
scroll to position [4600, 0]
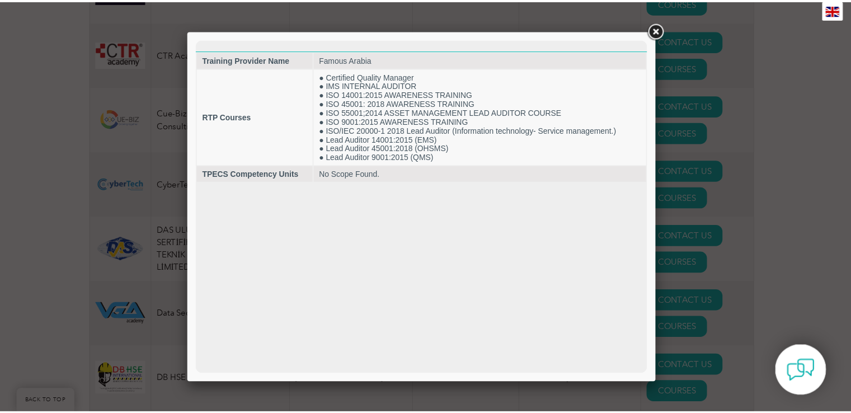
scroll to position [0, 0]
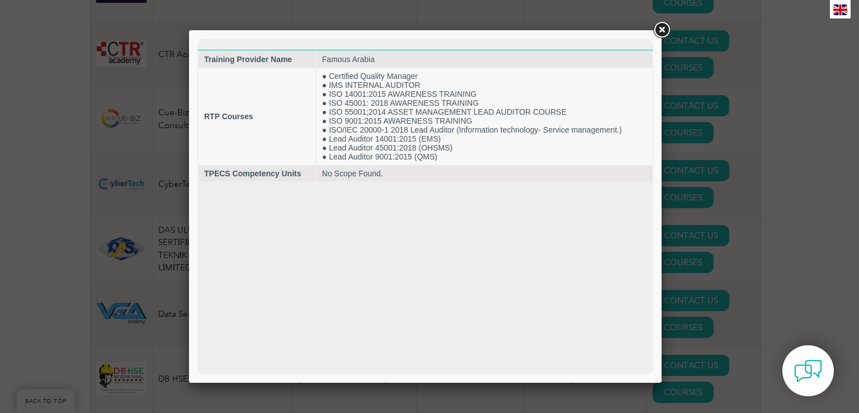
click at [662, 26] on link at bounding box center [662, 30] width 20 height 20
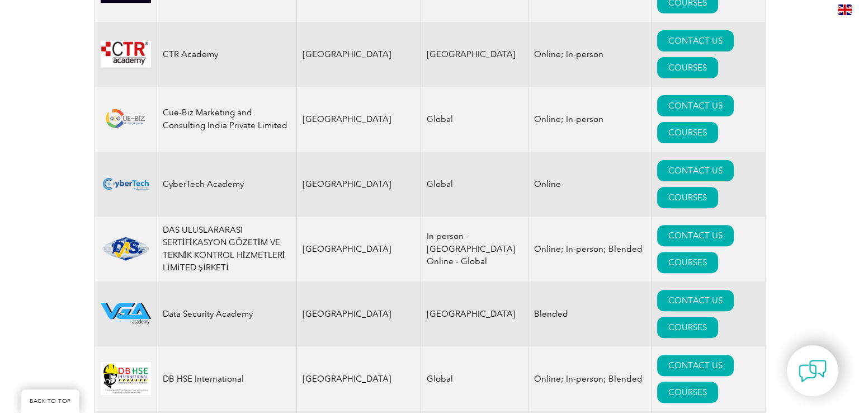
scroll to position [4395, 0]
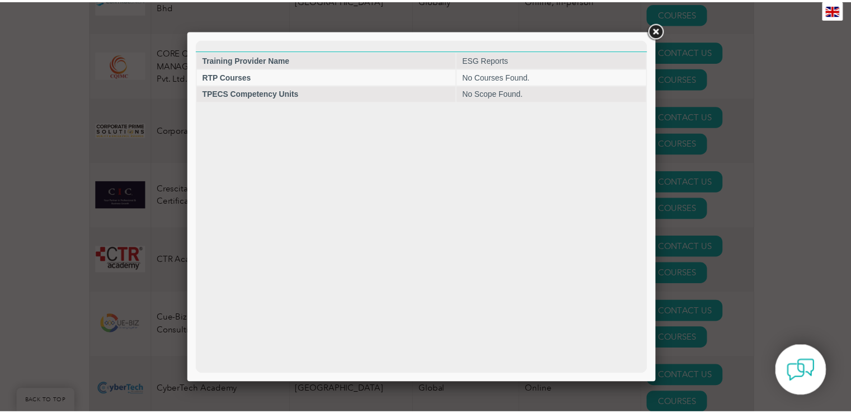
scroll to position [0, 0]
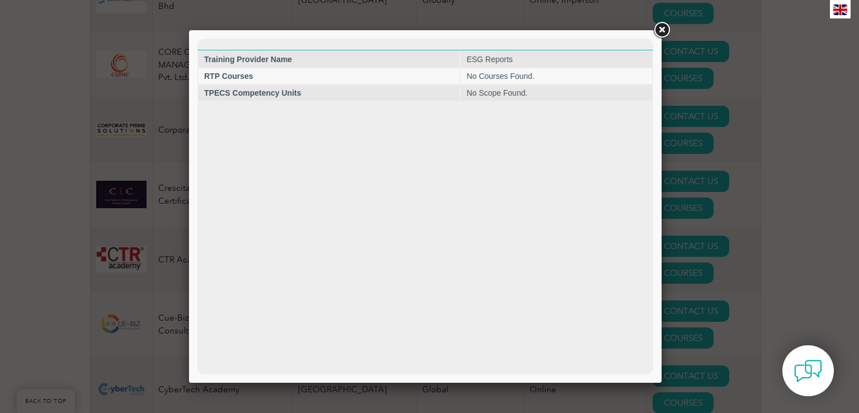
click at [662, 27] on link at bounding box center [662, 30] width 20 height 20
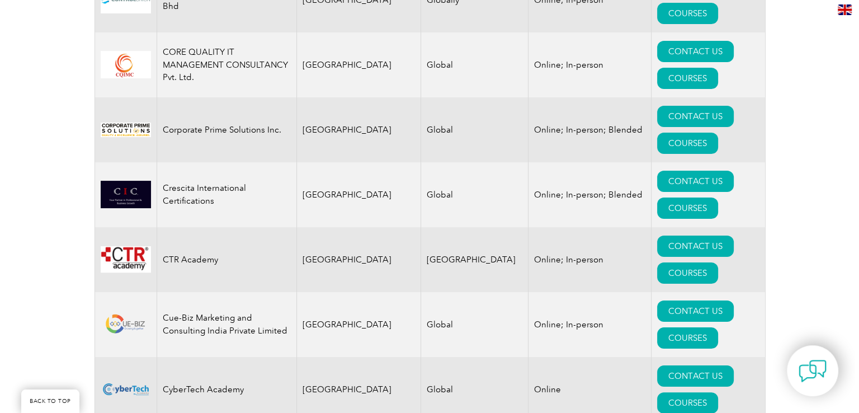
scroll to position [4190, 0]
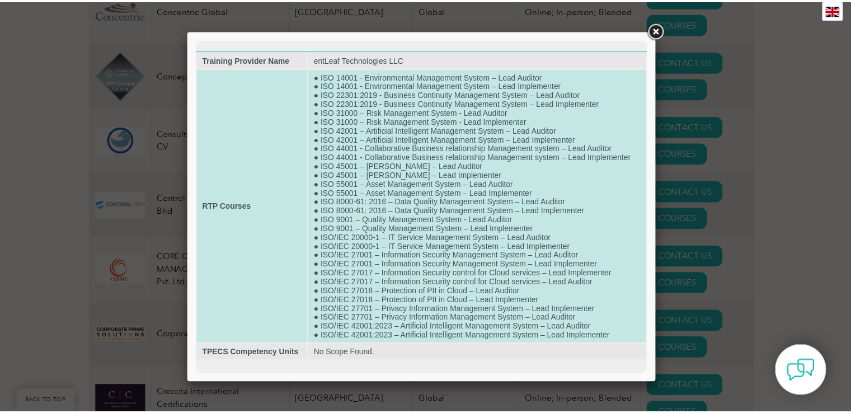
scroll to position [0, 0]
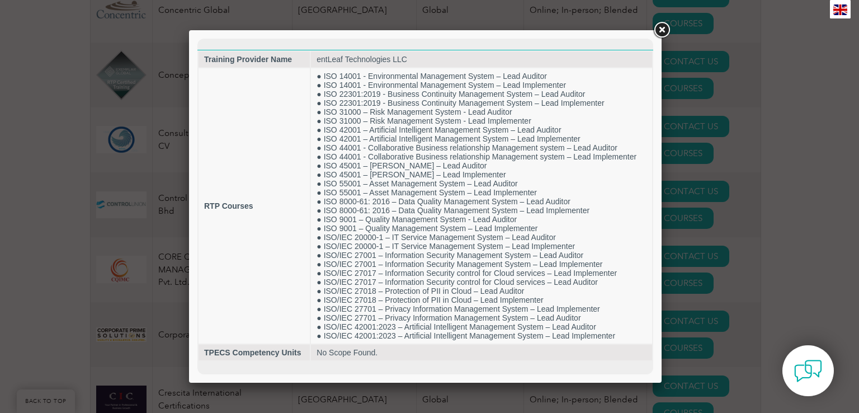
click at [662, 30] on link at bounding box center [662, 30] width 20 height 20
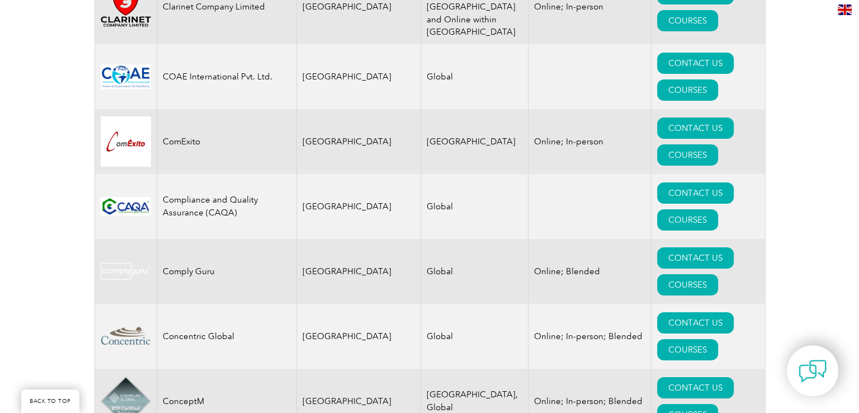
scroll to position [3780, 0]
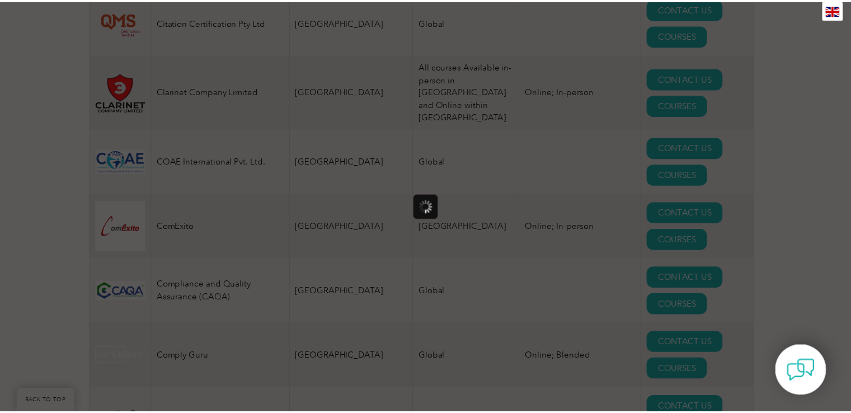
scroll to position [0, 0]
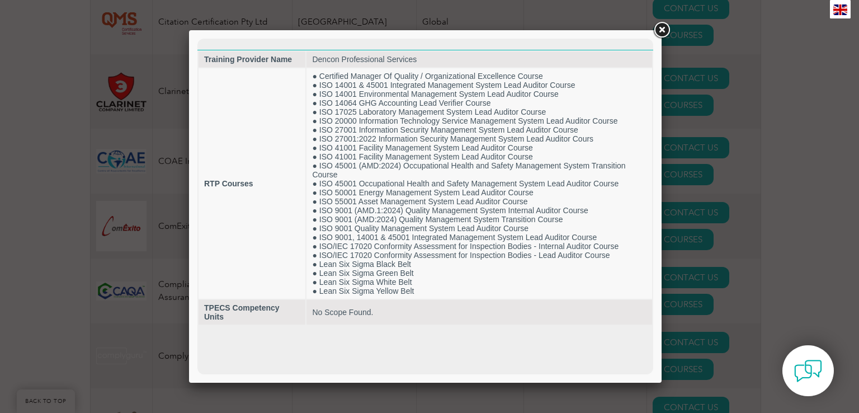
click at [662, 30] on link at bounding box center [662, 30] width 20 height 20
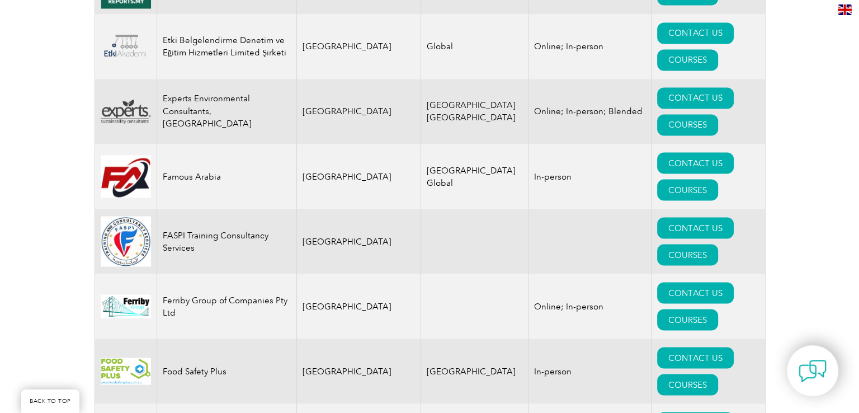
scroll to position [6241, 0]
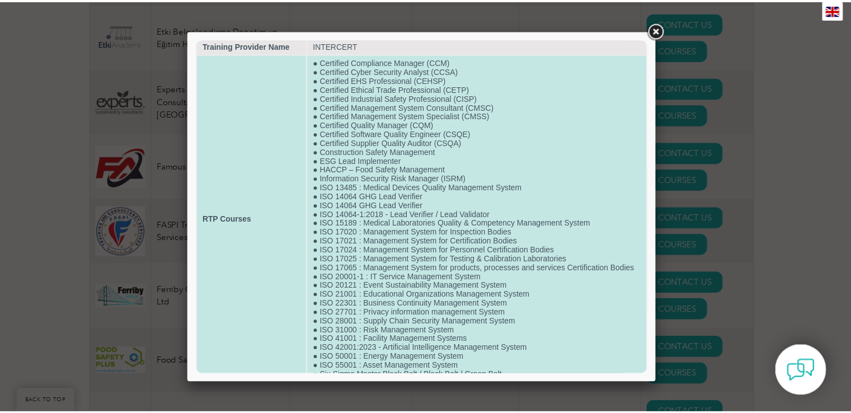
scroll to position [0, 0]
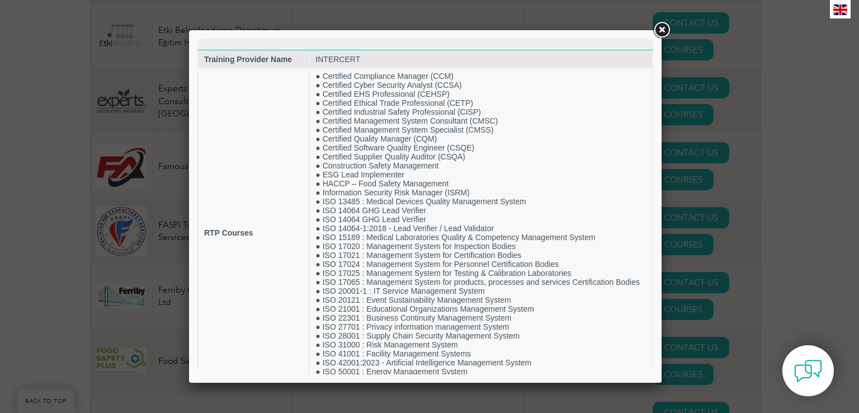
click at [662, 27] on link at bounding box center [662, 30] width 20 height 20
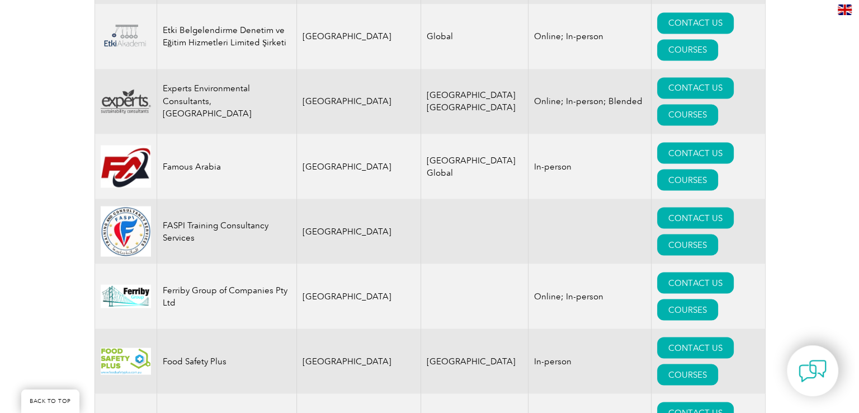
scroll to position [6446, 0]
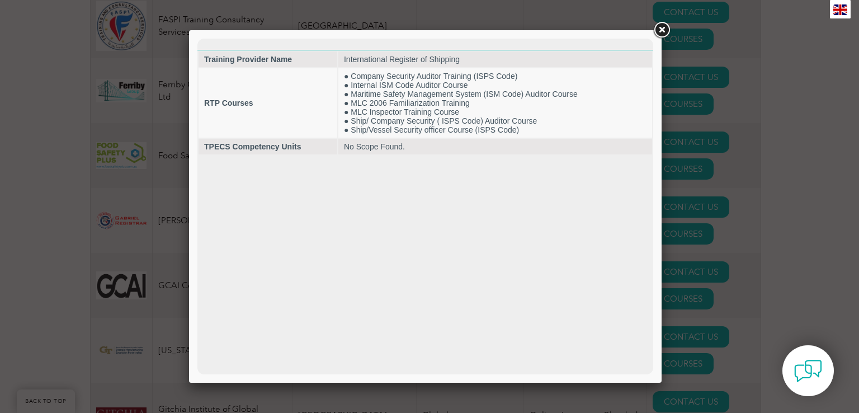
scroll to position [0, 0]
click at [662, 30] on link at bounding box center [662, 30] width 20 height 20
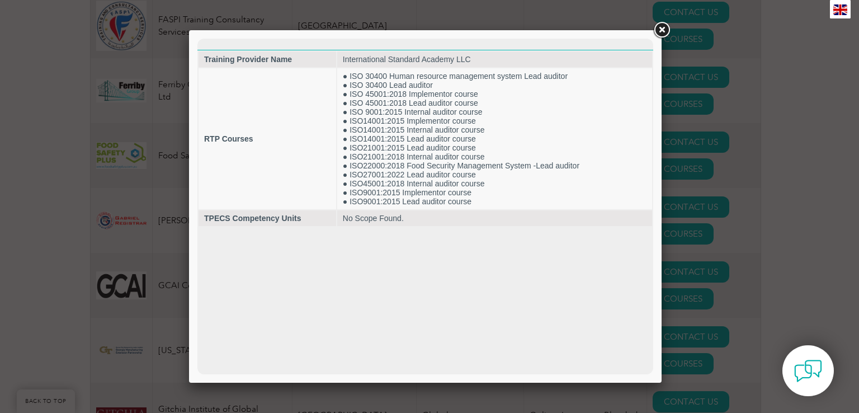
click at [659, 28] on link at bounding box center [662, 30] width 20 height 20
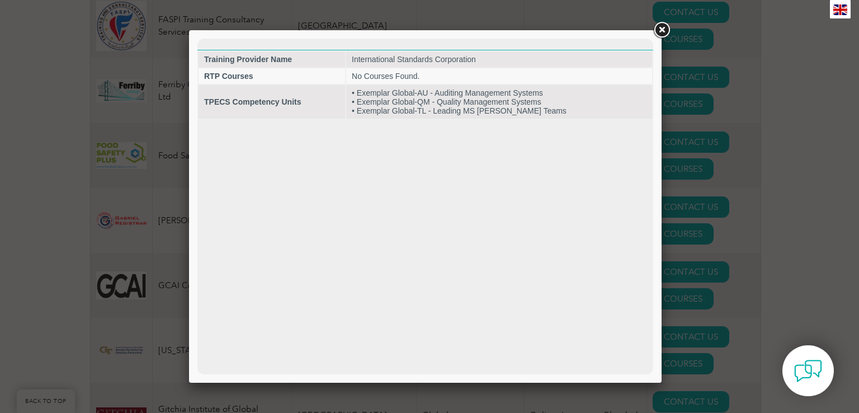
click at [662, 28] on link at bounding box center [662, 30] width 20 height 20
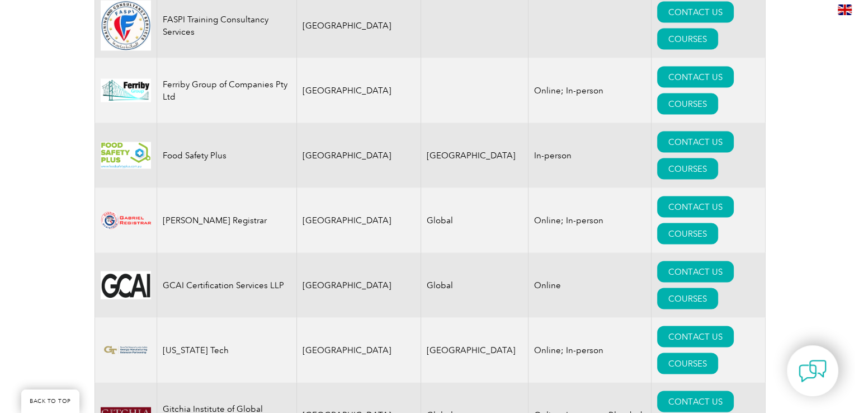
scroll to position [6856, 0]
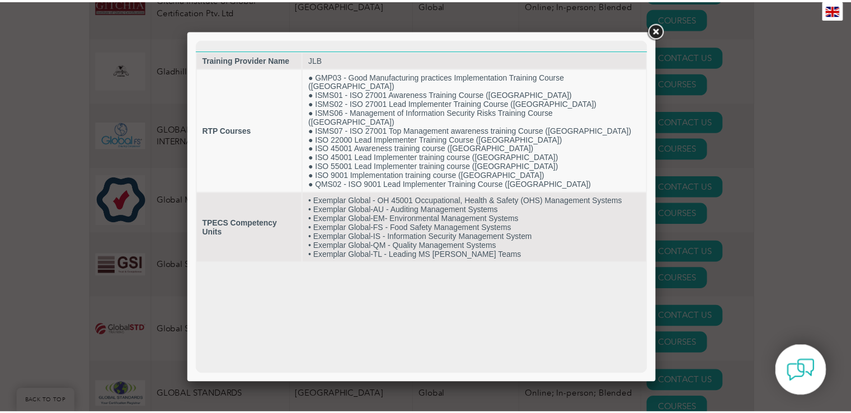
scroll to position [0, 0]
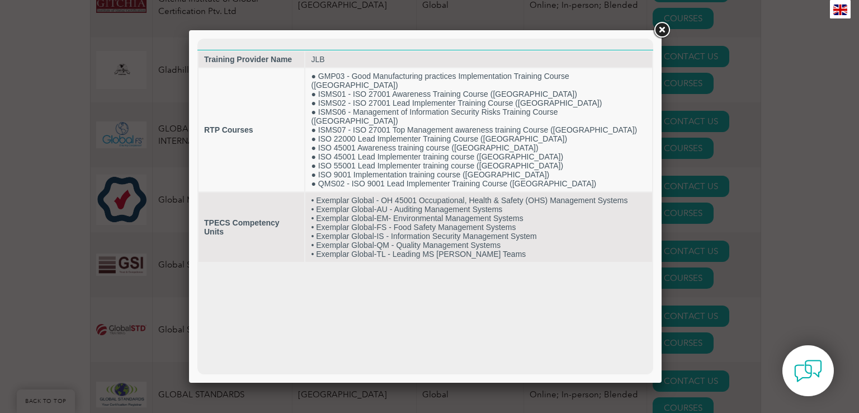
click at [662, 28] on link at bounding box center [662, 30] width 20 height 20
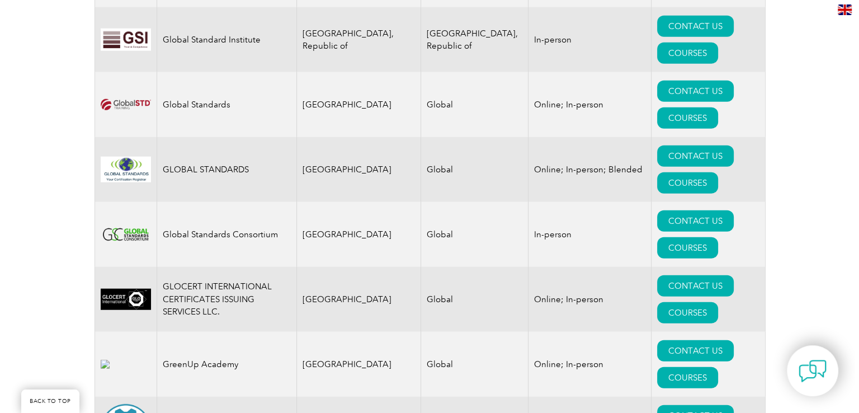
scroll to position [7266, 0]
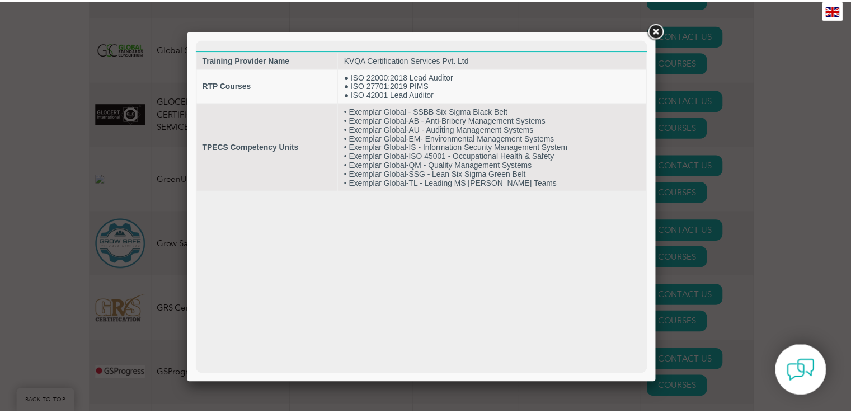
scroll to position [0, 0]
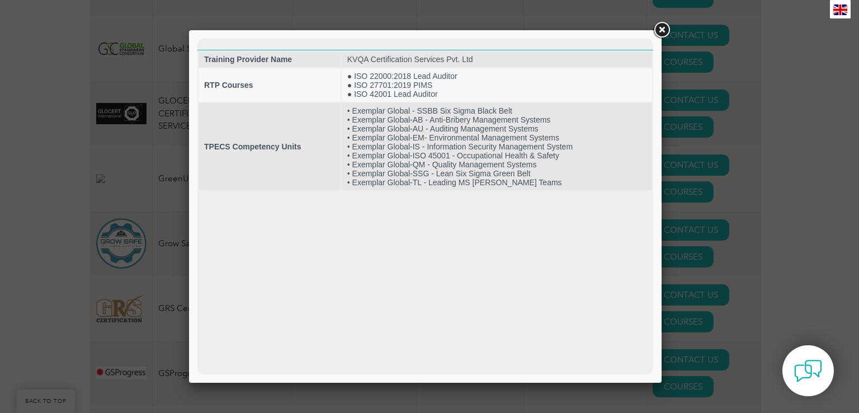
click at [660, 27] on link at bounding box center [662, 30] width 20 height 20
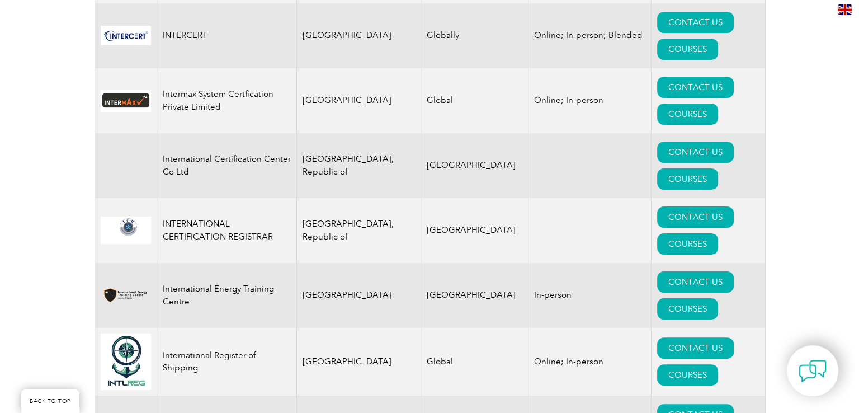
scroll to position [8497, 0]
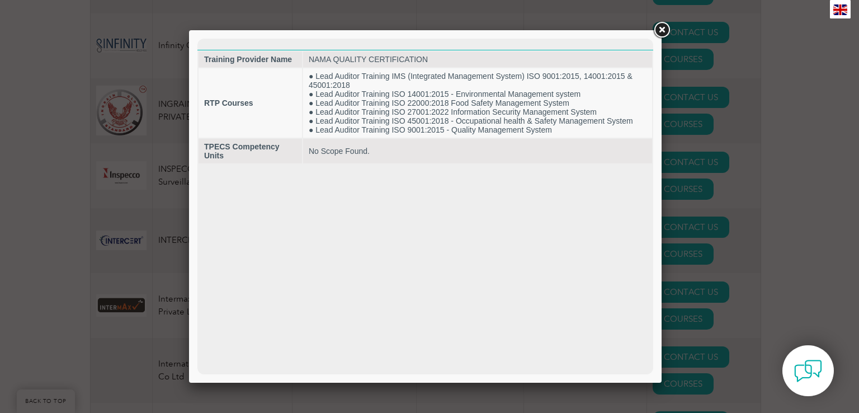
scroll to position [0, 0]
click at [664, 30] on link at bounding box center [662, 30] width 20 height 20
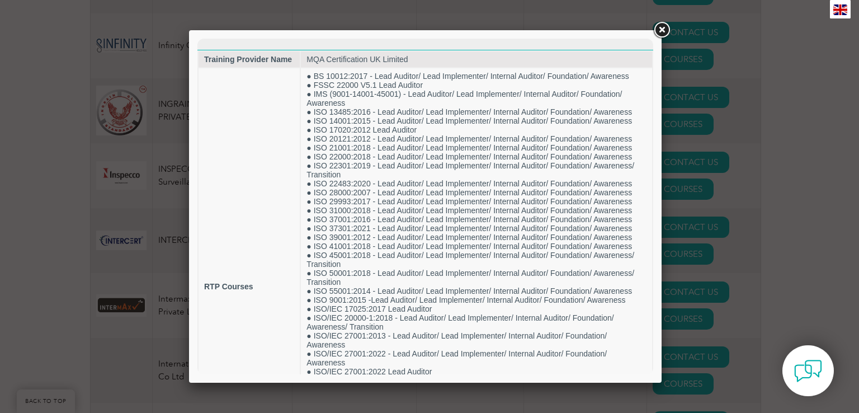
click at [663, 29] on link at bounding box center [662, 30] width 20 height 20
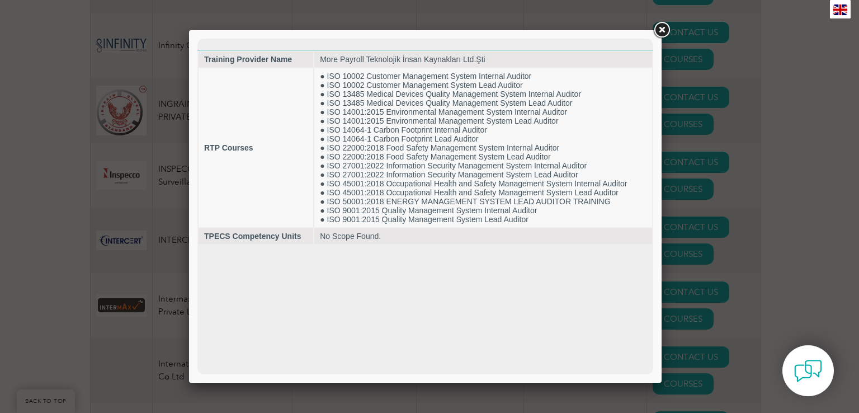
click at [662, 27] on link at bounding box center [662, 30] width 20 height 20
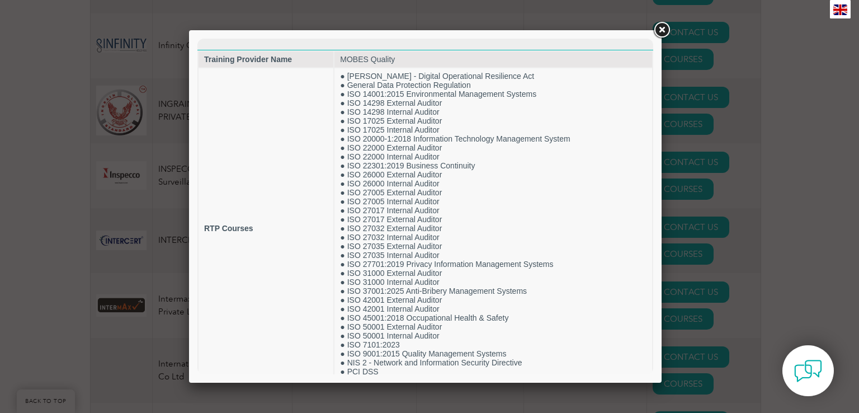
click at [661, 30] on link at bounding box center [662, 30] width 20 height 20
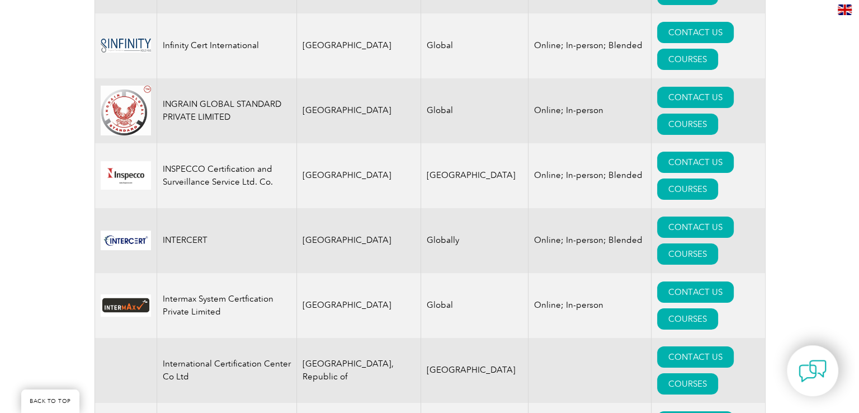
scroll to position [8292, 0]
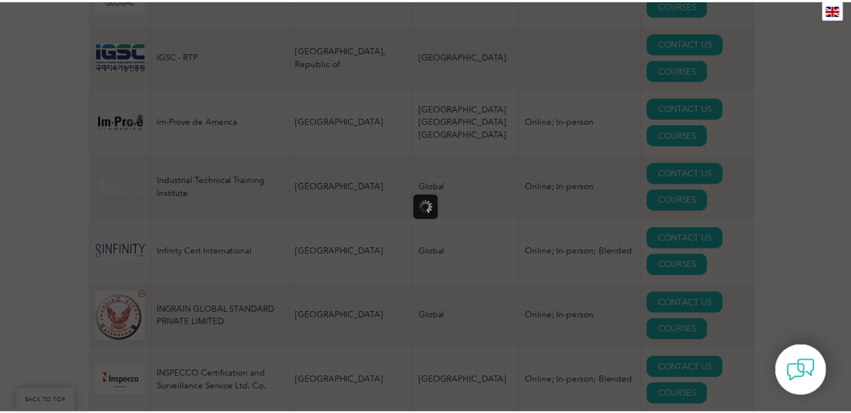
scroll to position [0, 0]
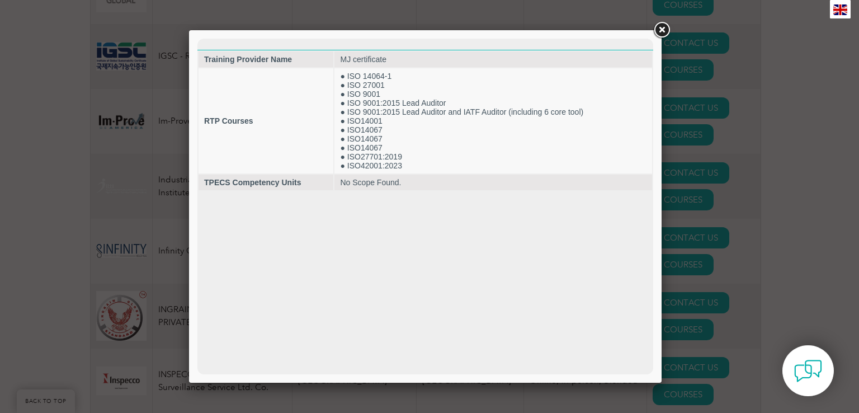
click at [659, 28] on link at bounding box center [662, 30] width 20 height 20
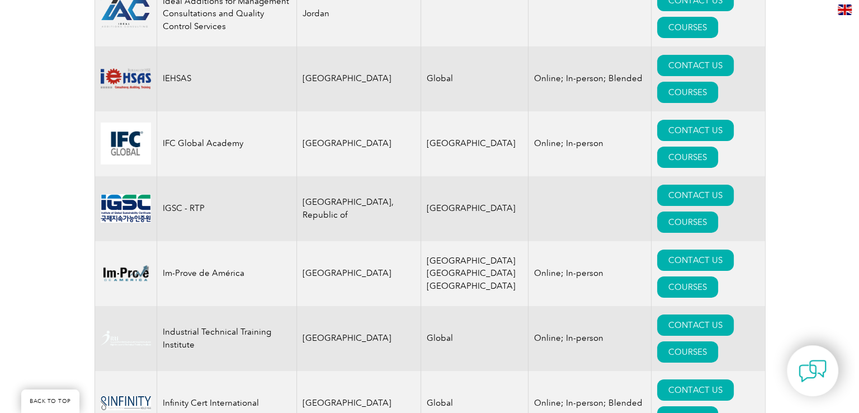
scroll to position [8086, 0]
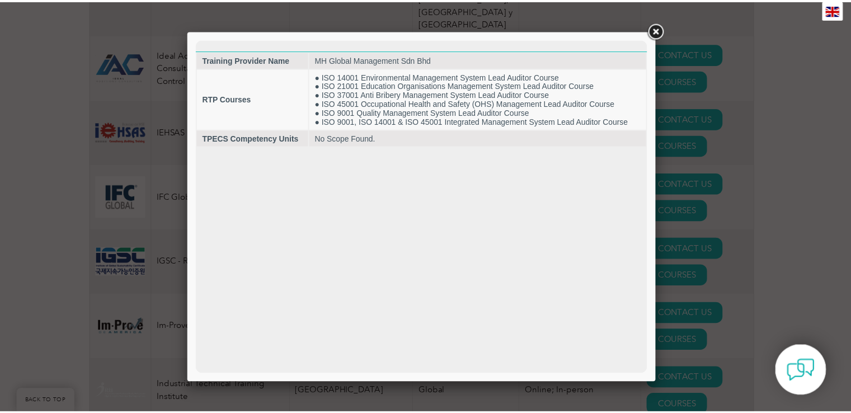
scroll to position [0, 0]
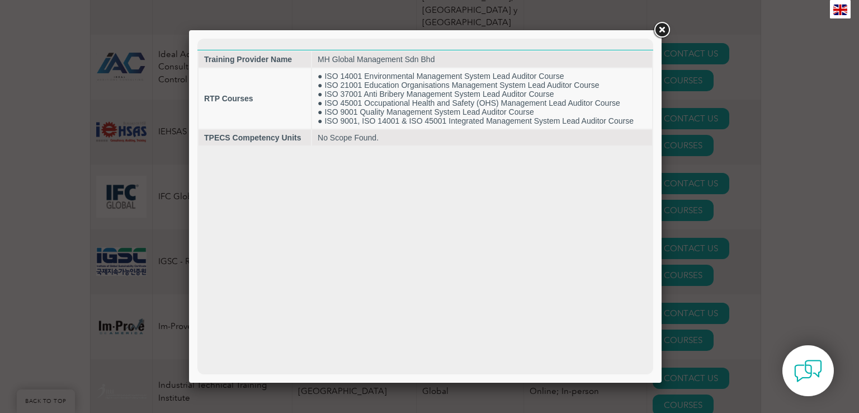
click at [664, 30] on link at bounding box center [662, 30] width 20 height 20
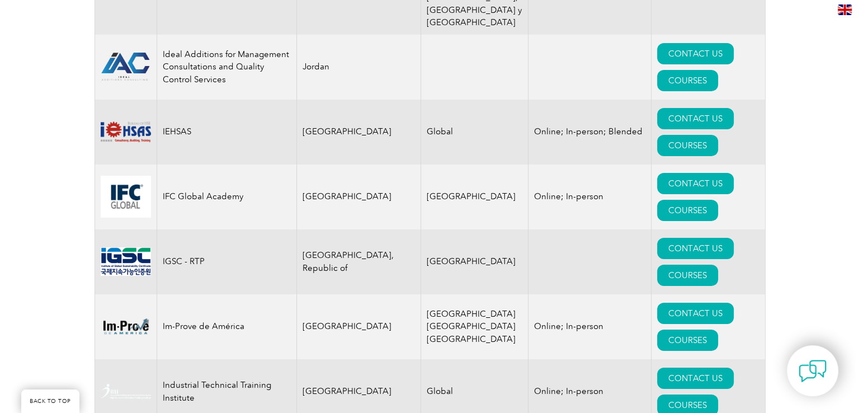
scroll to position [7882, 0]
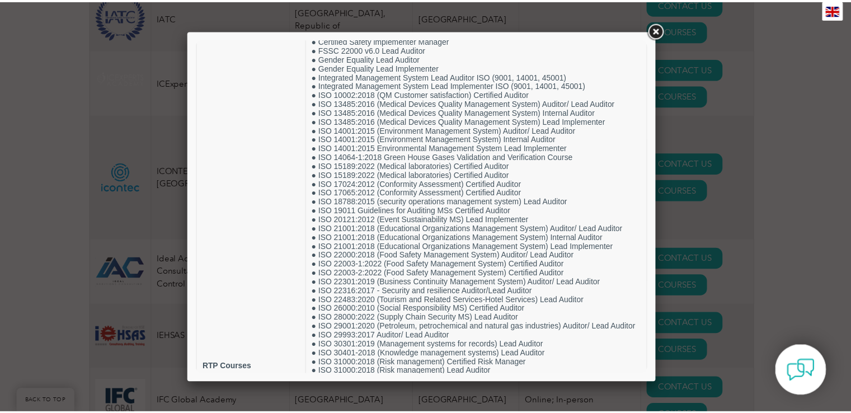
scroll to position [0, 0]
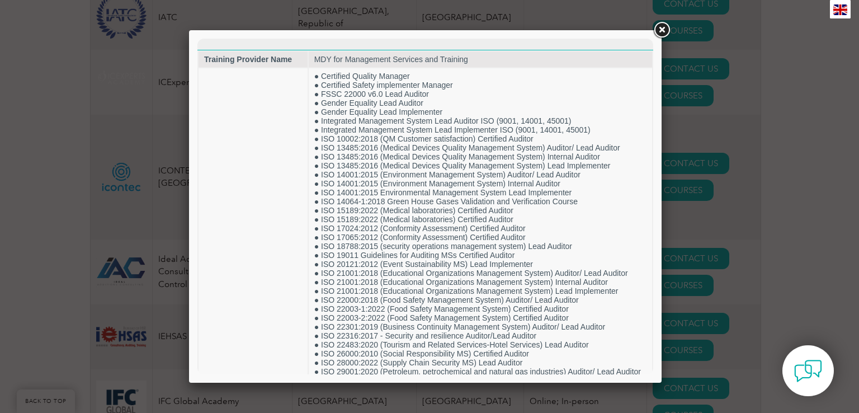
click at [660, 25] on link at bounding box center [662, 30] width 20 height 20
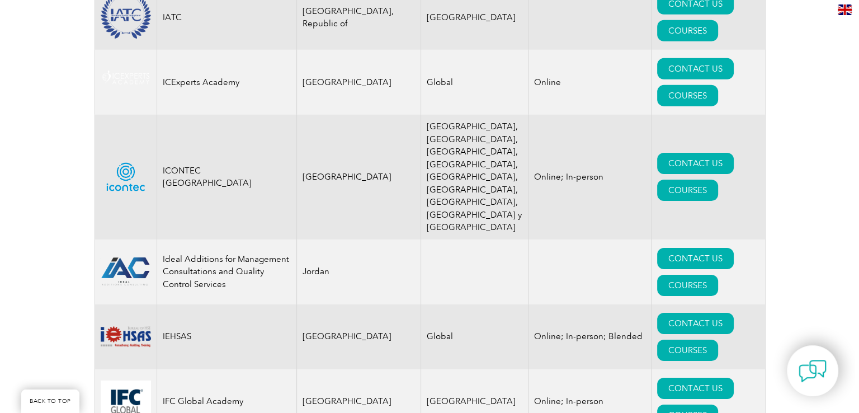
scroll to position [7676, 0]
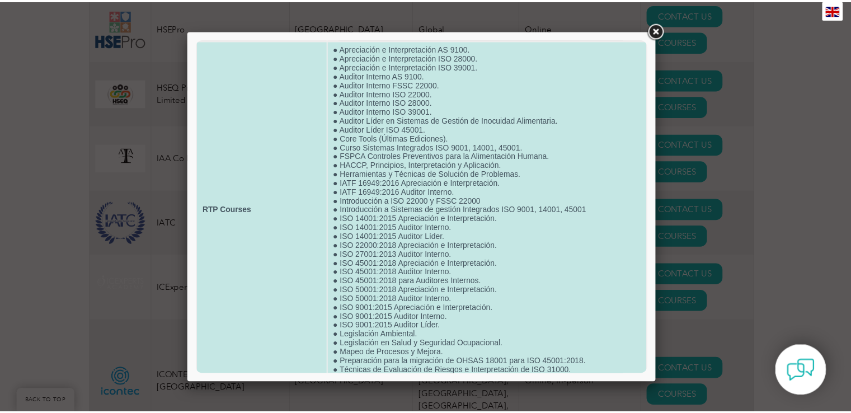
scroll to position [0, 0]
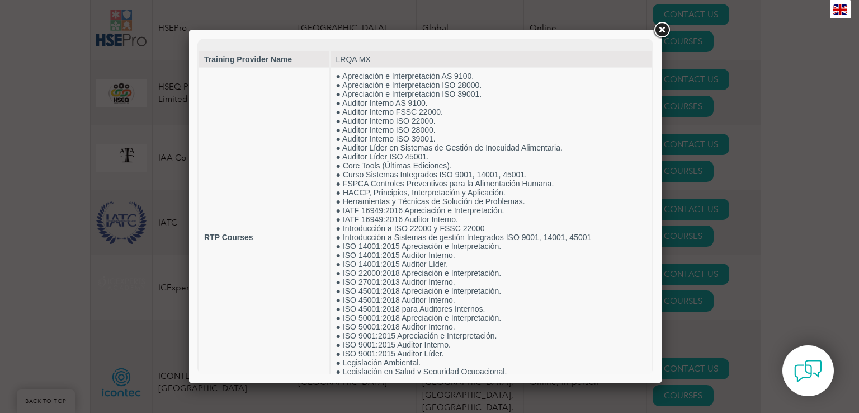
click at [662, 26] on link at bounding box center [662, 30] width 20 height 20
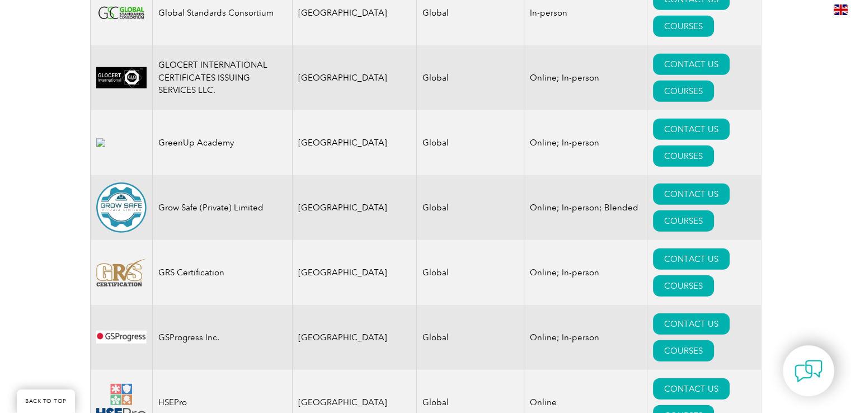
scroll to position [6856, 0]
